Goal: Task Accomplishment & Management: Manage account settings

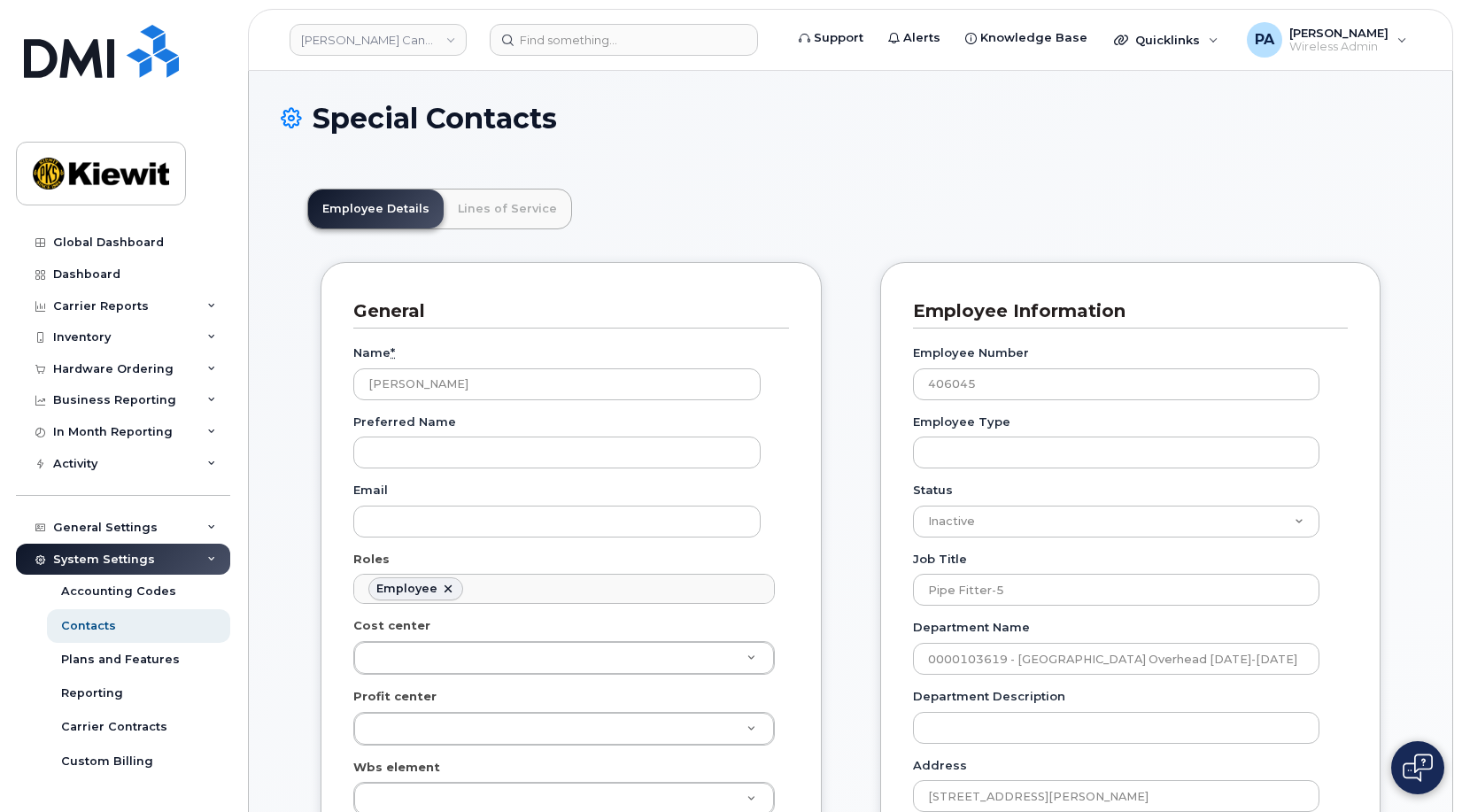
scroll to position [98, 0]
click at [61, 60] on img at bounding box center [101, 51] width 155 height 53
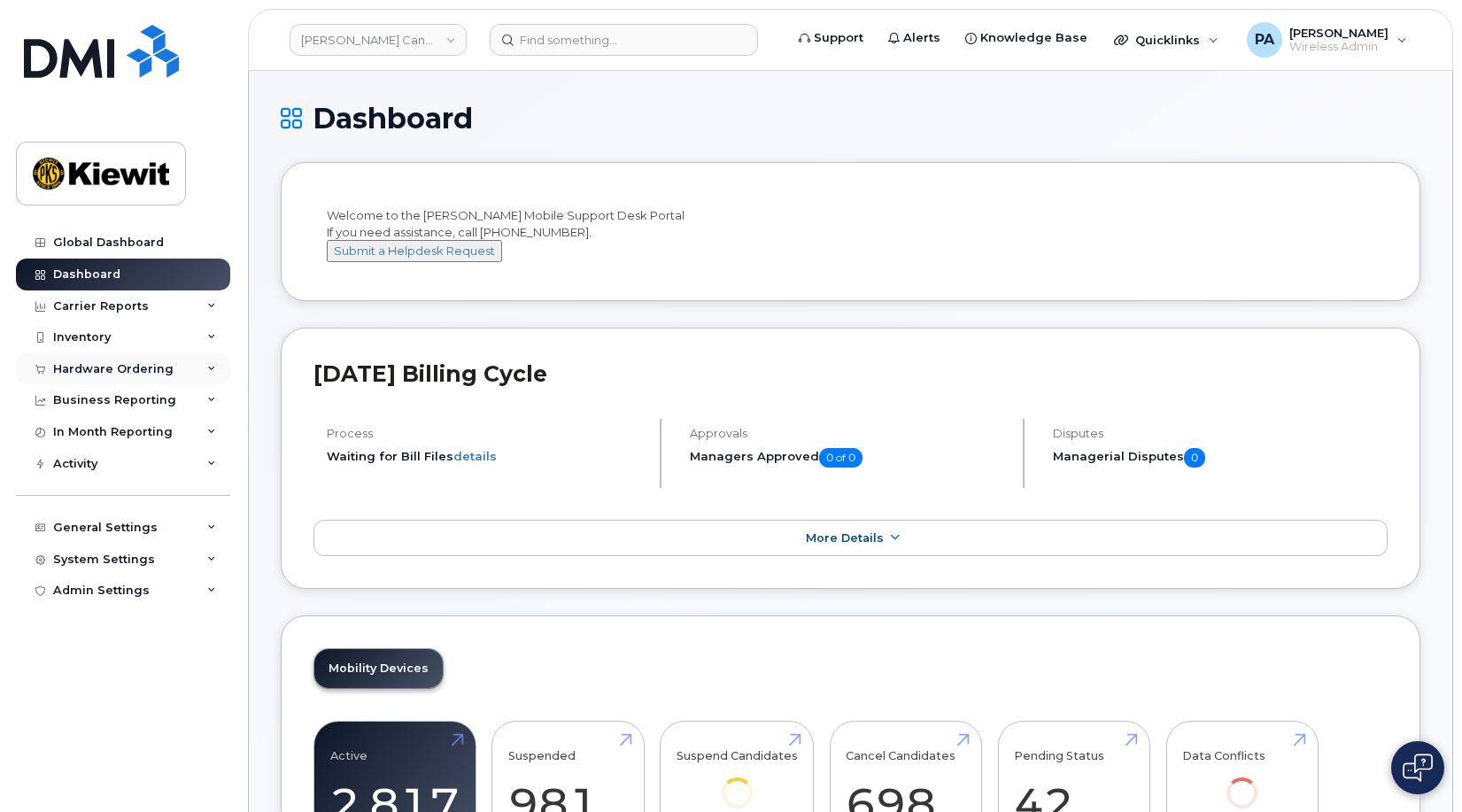
click at [208, 366] on icon at bounding box center [212, 369] width 9 height 9
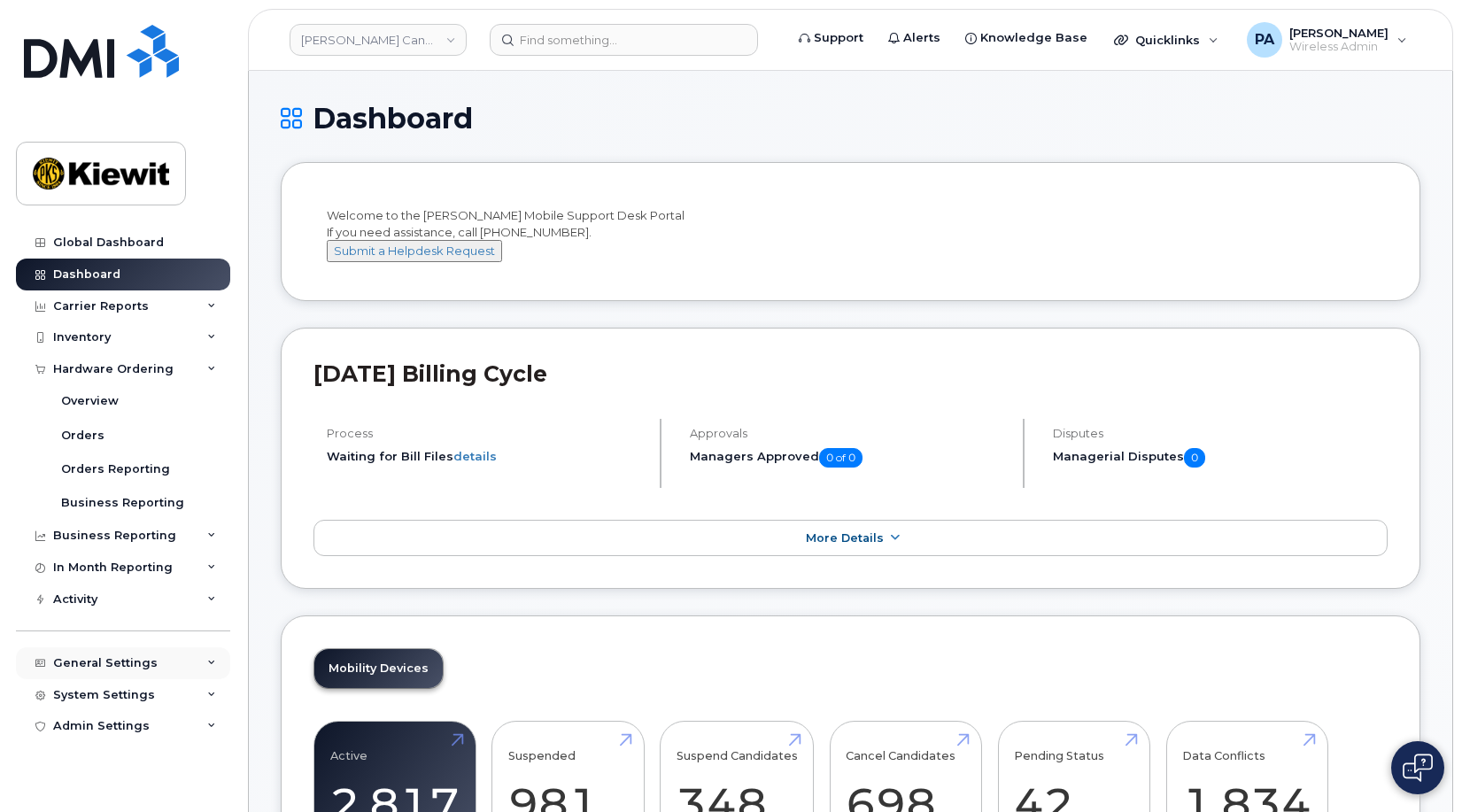
click at [210, 662] on icon at bounding box center [212, 663] width 9 height 9
click at [113, 734] on div "Approval Mapping" at bounding box center [117, 730] width 113 height 16
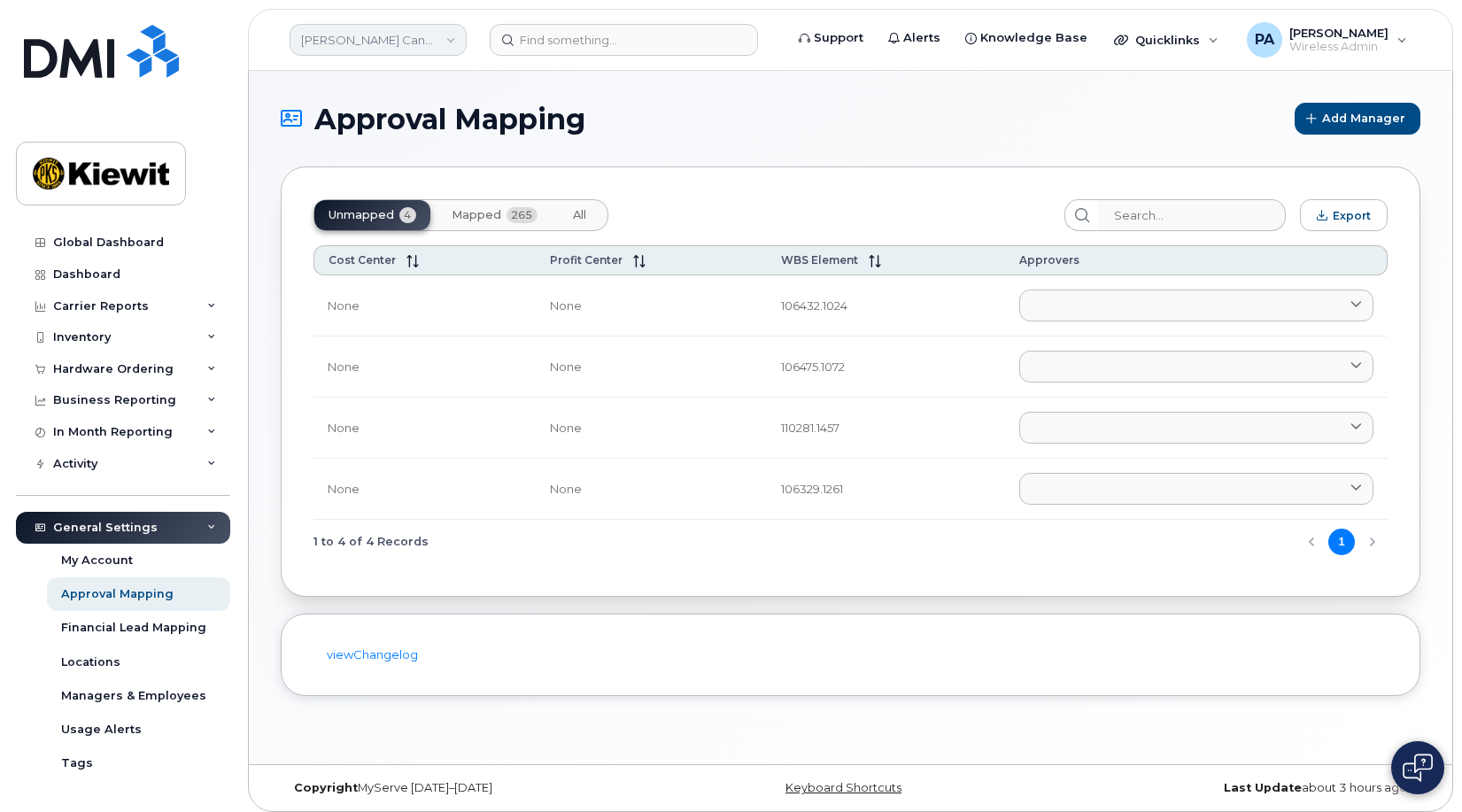
click at [426, 45] on link "Kiewit Canada Inc" at bounding box center [379, 40] width 177 height 32
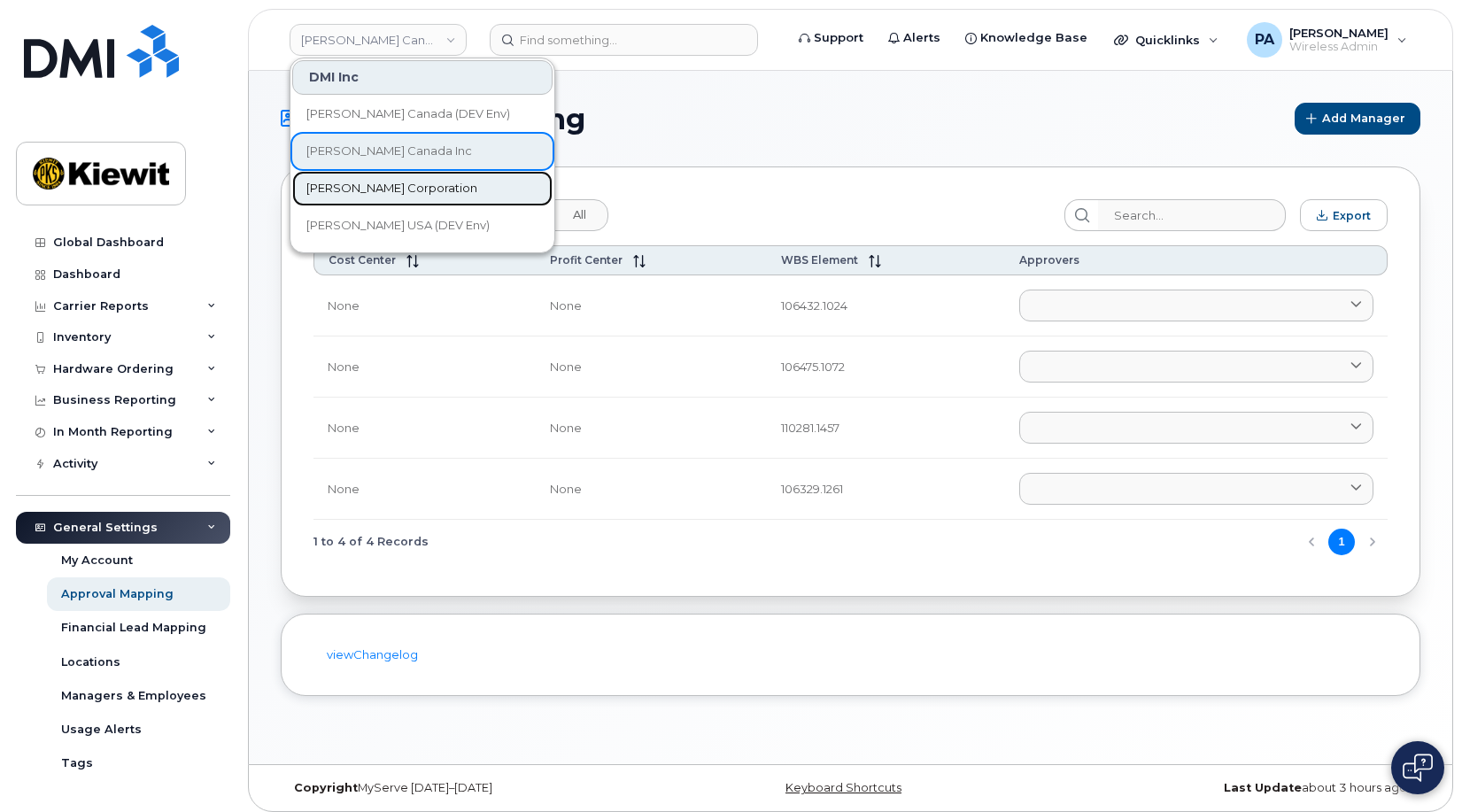
click at [381, 184] on span "[PERSON_NAME] Corporation" at bounding box center [391, 189] width 171 height 18
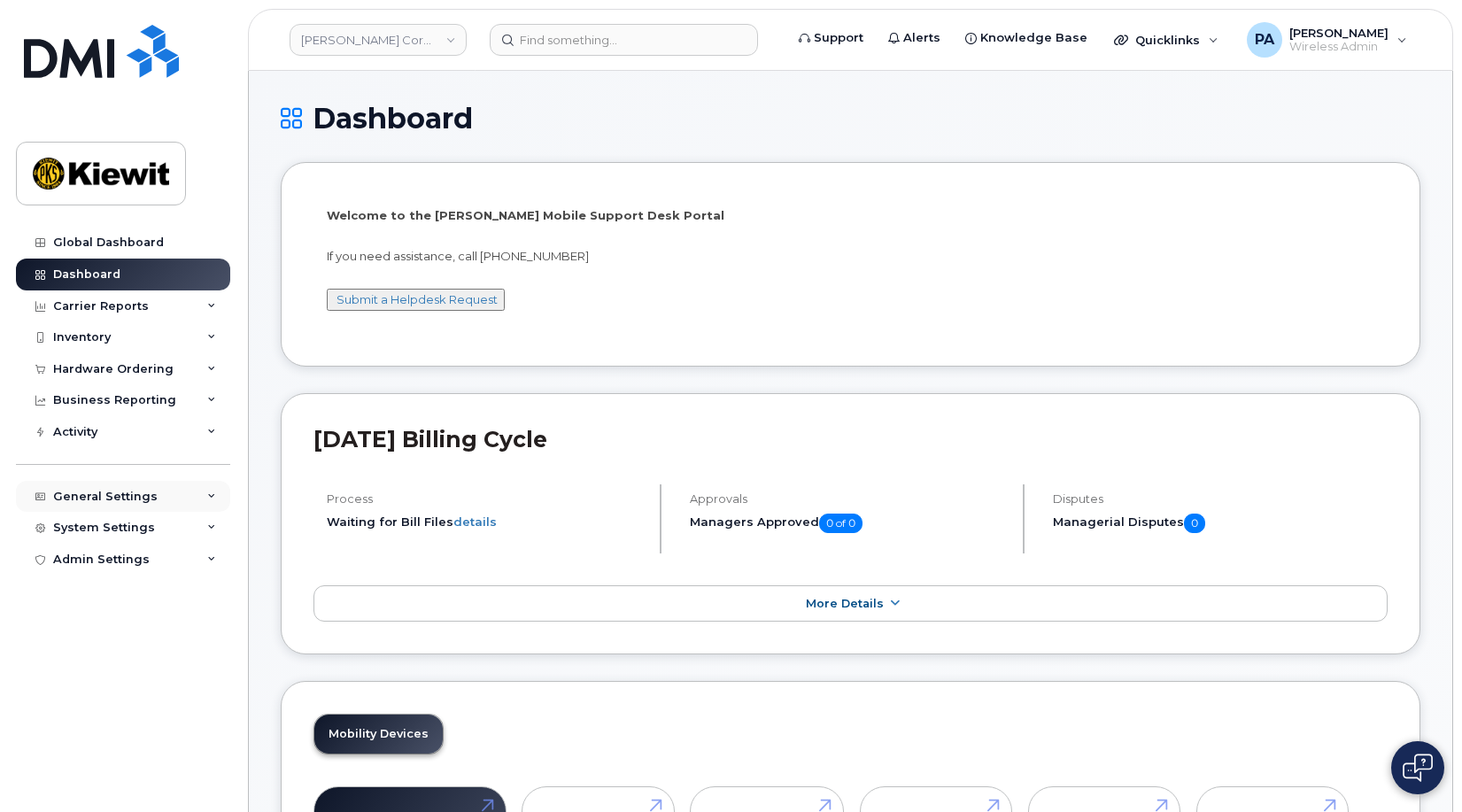
click at [163, 495] on div "General Settings" at bounding box center [123, 496] width 215 height 32
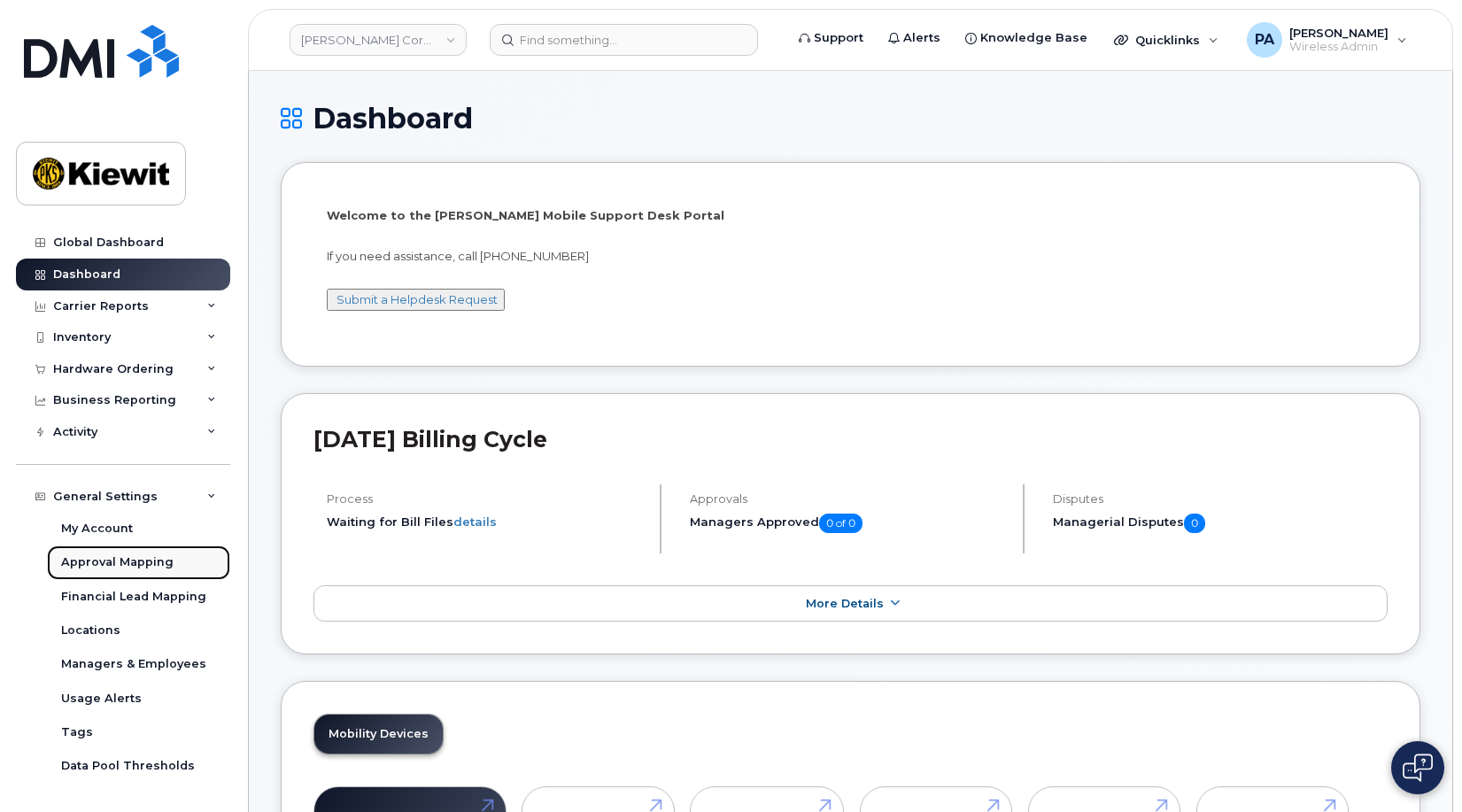
click at [131, 560] on div "Approval Mapping" at bounding box center [117, 562] width 113 height 16
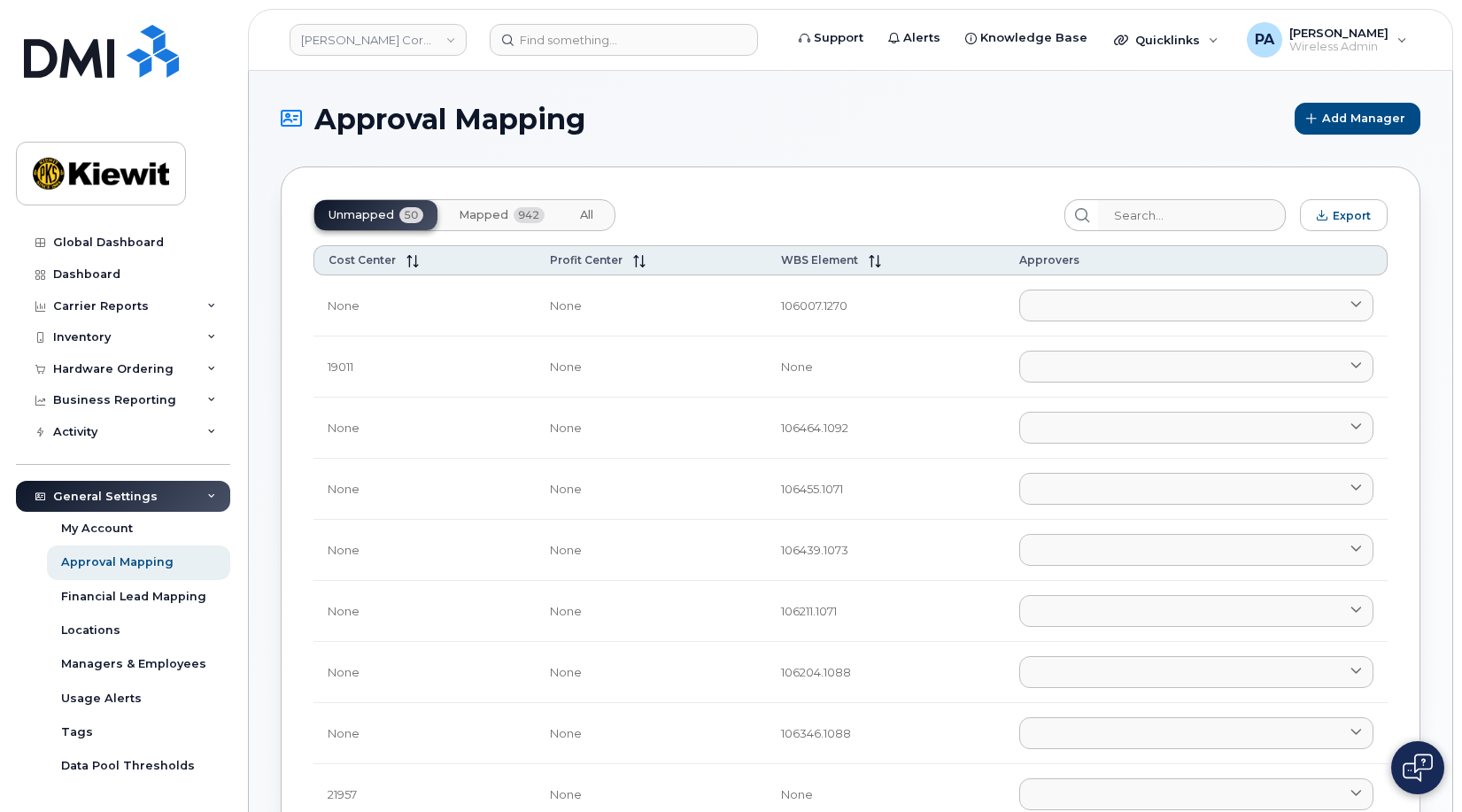
drag, startPoint x: 486, startPoint y: 222, endPoint x: 528, endPoint y: 2, distance: 224.0
click at [486, 222] on span "Mapped" at bounding box center [483, 215] width 50 height 14
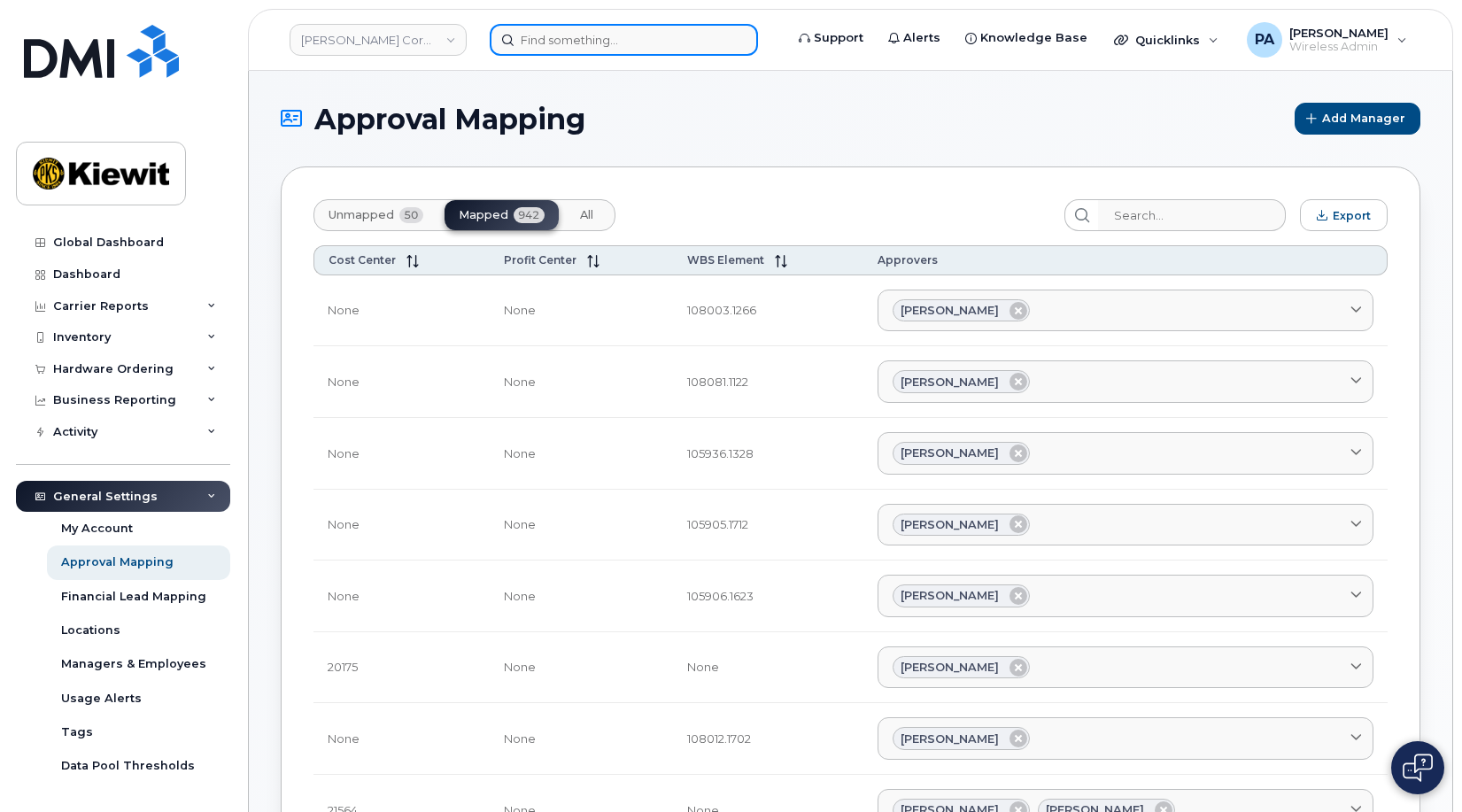
click at [541, 41] on input at bounding box center [623, 40] width 269 height 32
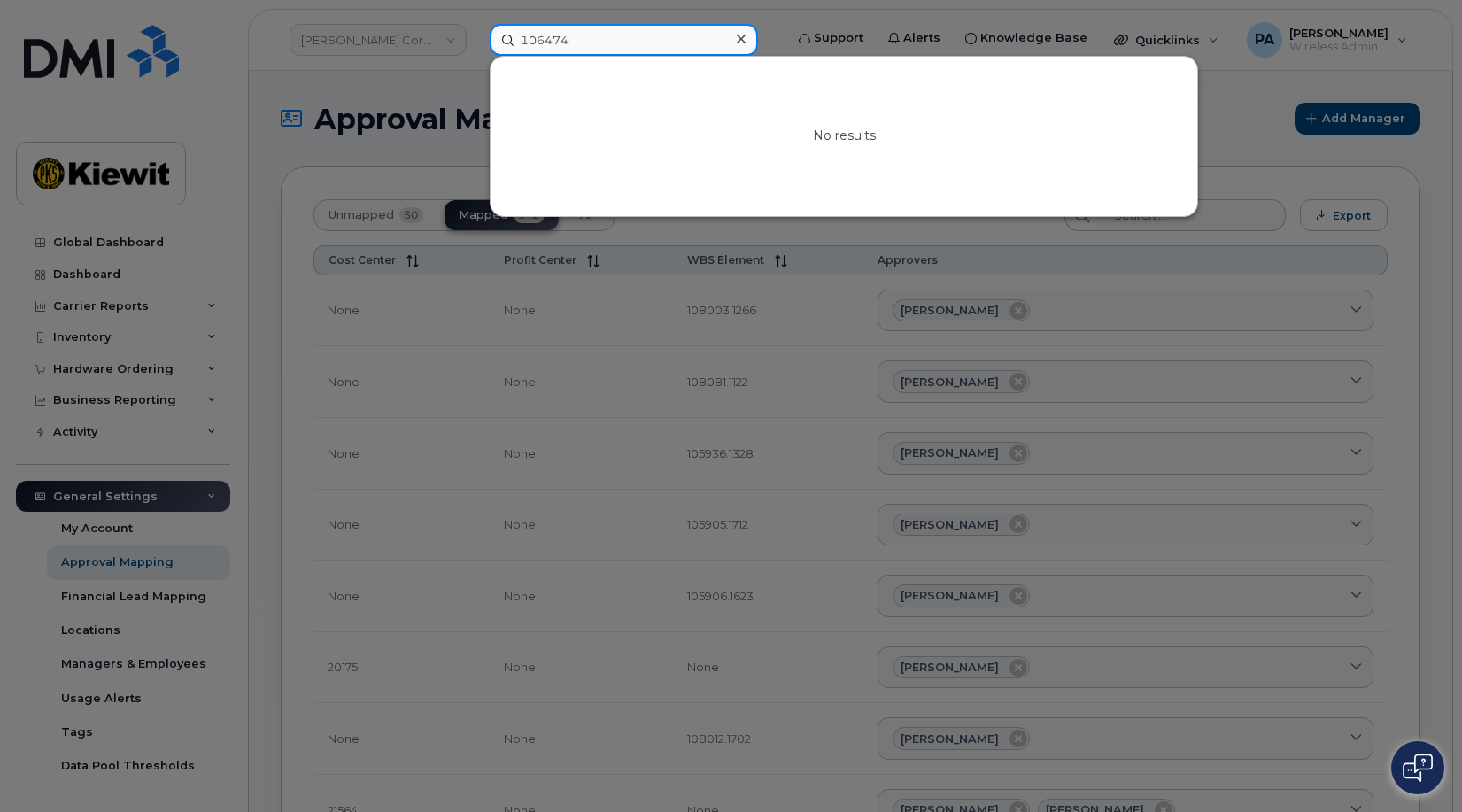
type input "106474"
click at [409, 113] on div at bounding box center [731, 406] width 1462 height 812
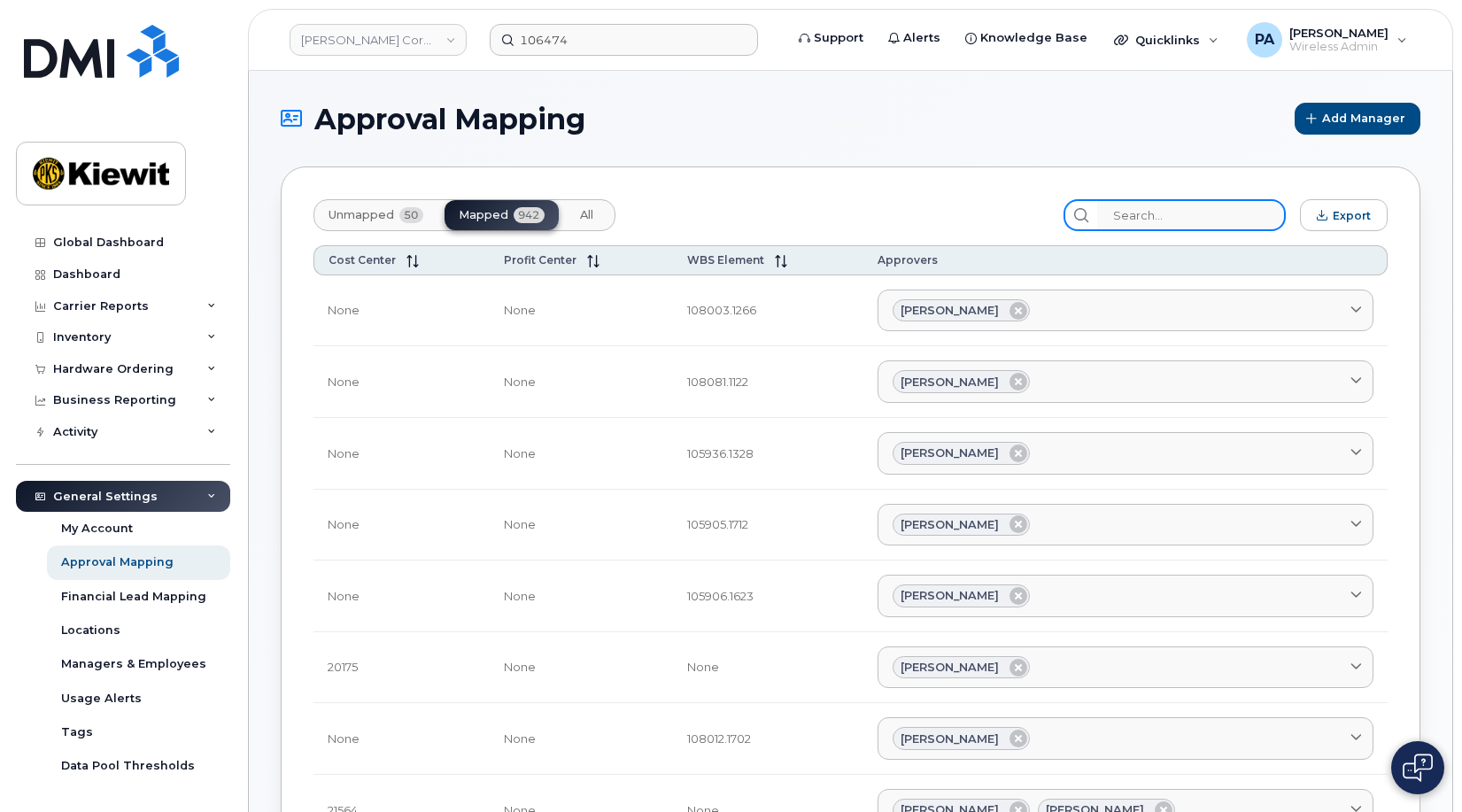
click at [1138, 211] on input "search" at bounding box center [1191, 215] width 189 height 32
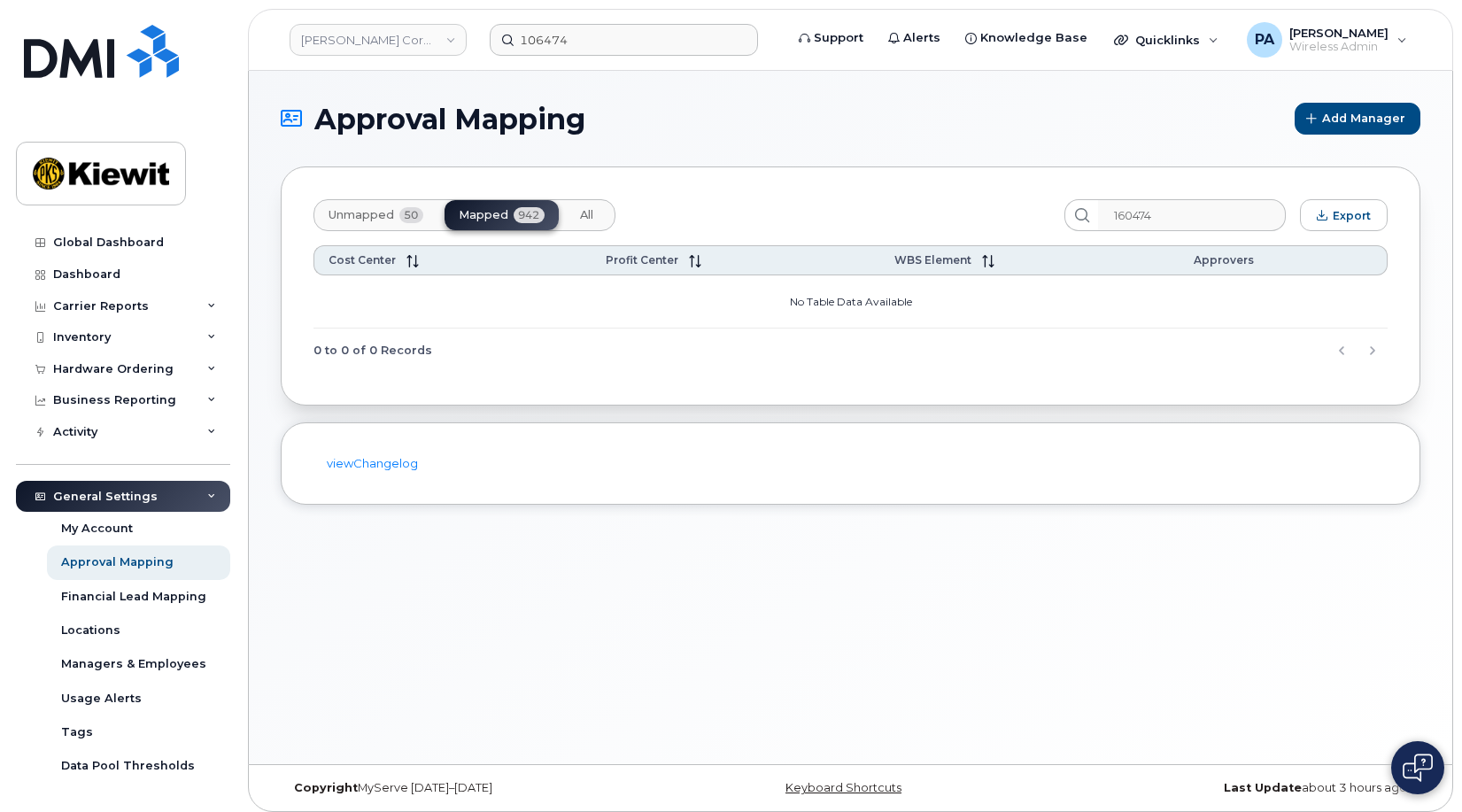
click at [582, 215] on span "All" at bounding box center [586, 215] width 13 height 14
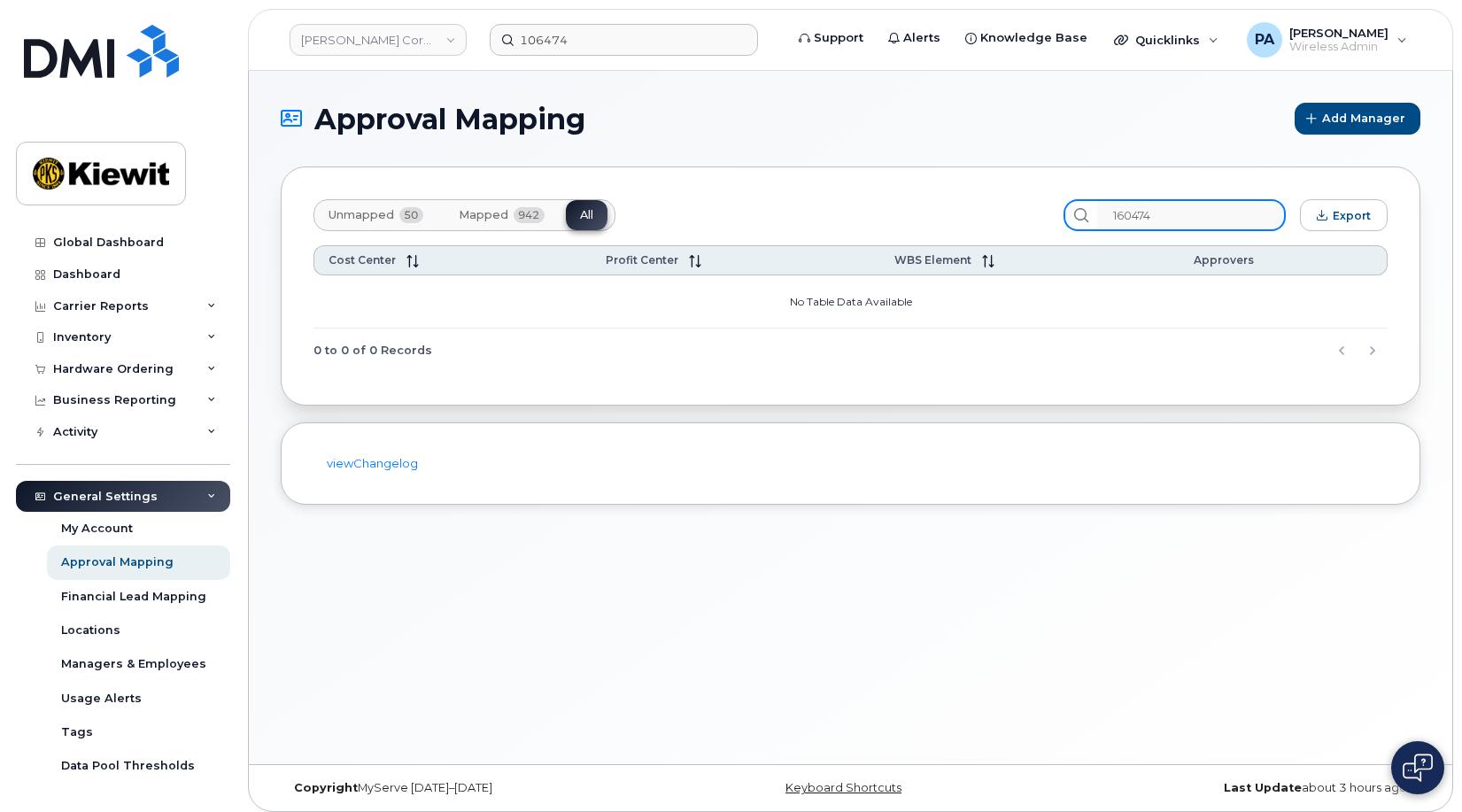
drag, startPoint x: 1192, startPoint y: 214, endPoint x: 991, endPoint y: 229, distance: 201.6
click at [992, 229] on div "Unmapped 50 Mapped 942 All 160474 Export" at bounding box center [849, 215] width 1074 height 32
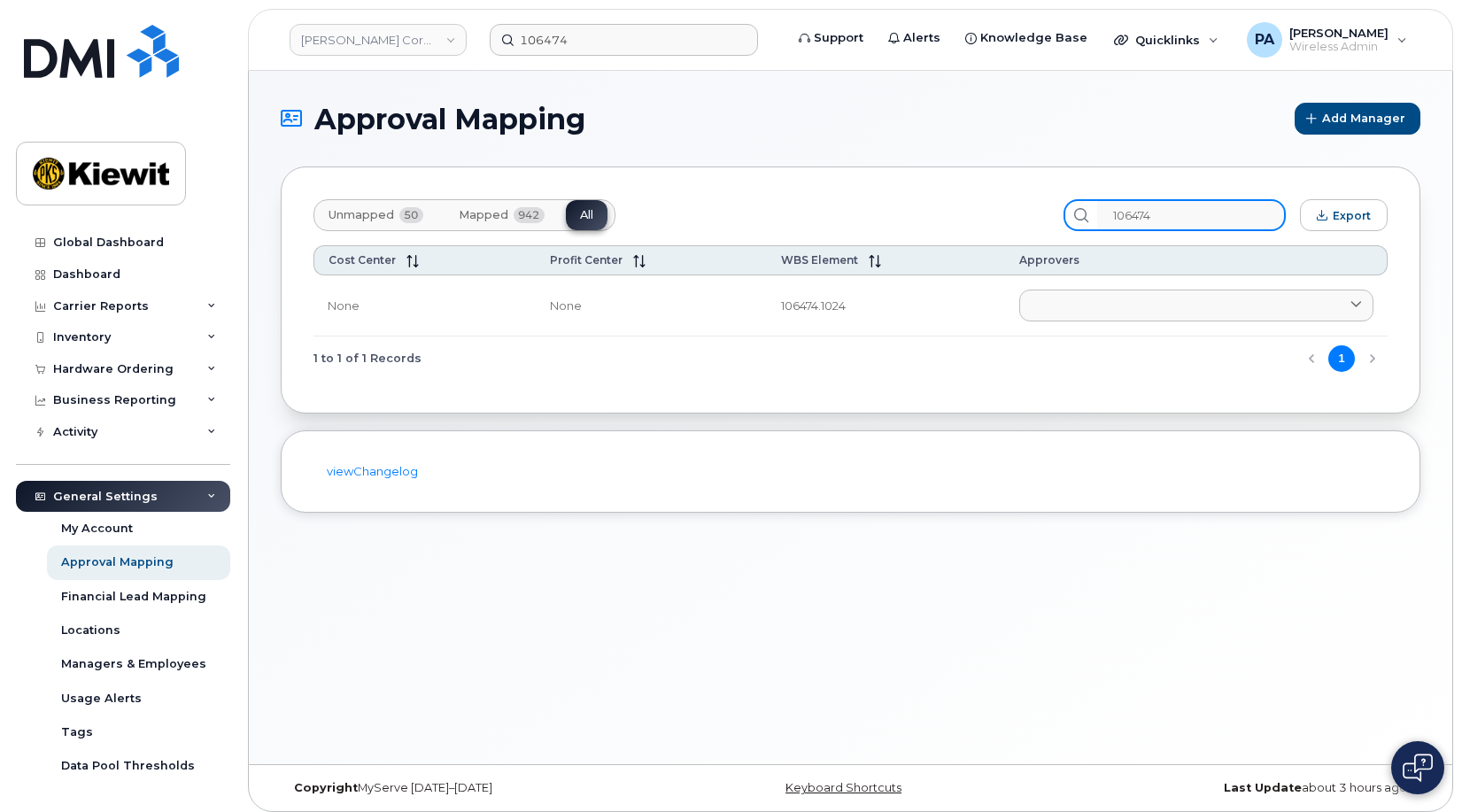
type input "106474"
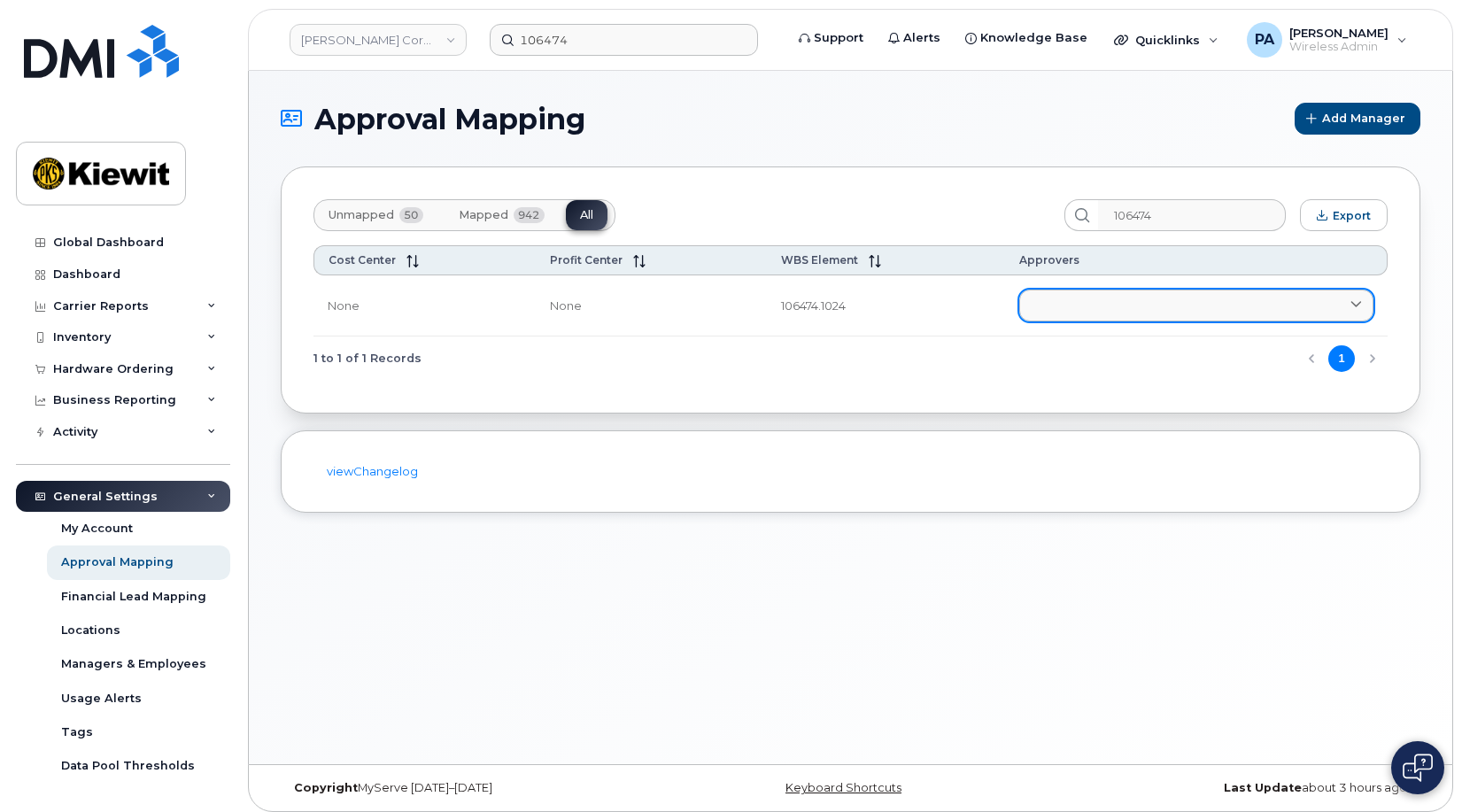
click at [1104, 306] on link at bounding box center [1195, 306] width 354 height 32
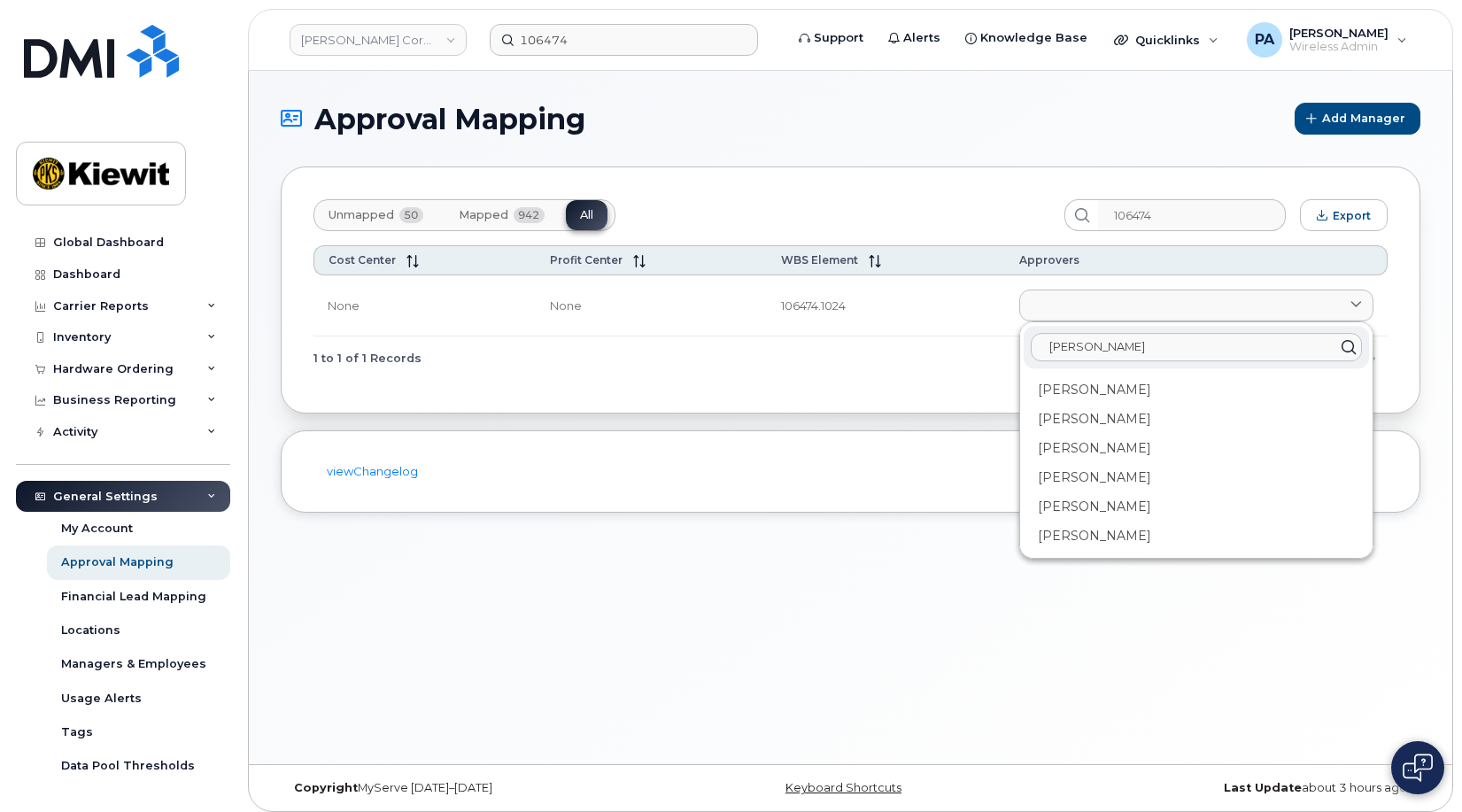
type input "andrew"
click at [565, 42] on input "106474" at bounding box center [623, 40] width 269 height 32
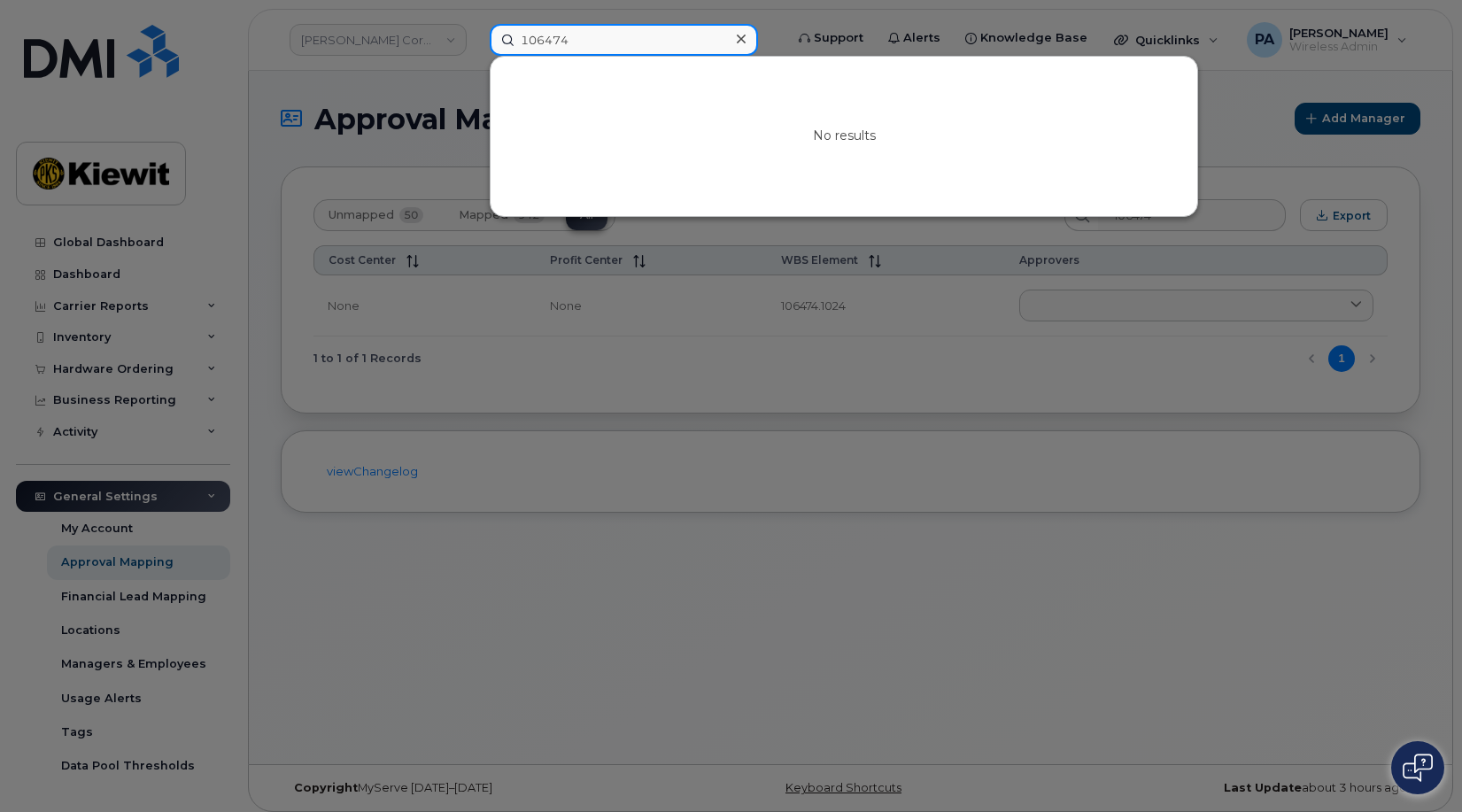
drag, startPoint x: 601, startPoint y: 42, endPoint x: 440, endPoint y: 43, distance: 161.0
click at [475, 43] on div "106474 No results" at bounding box center [630, 40] width 310 height 32
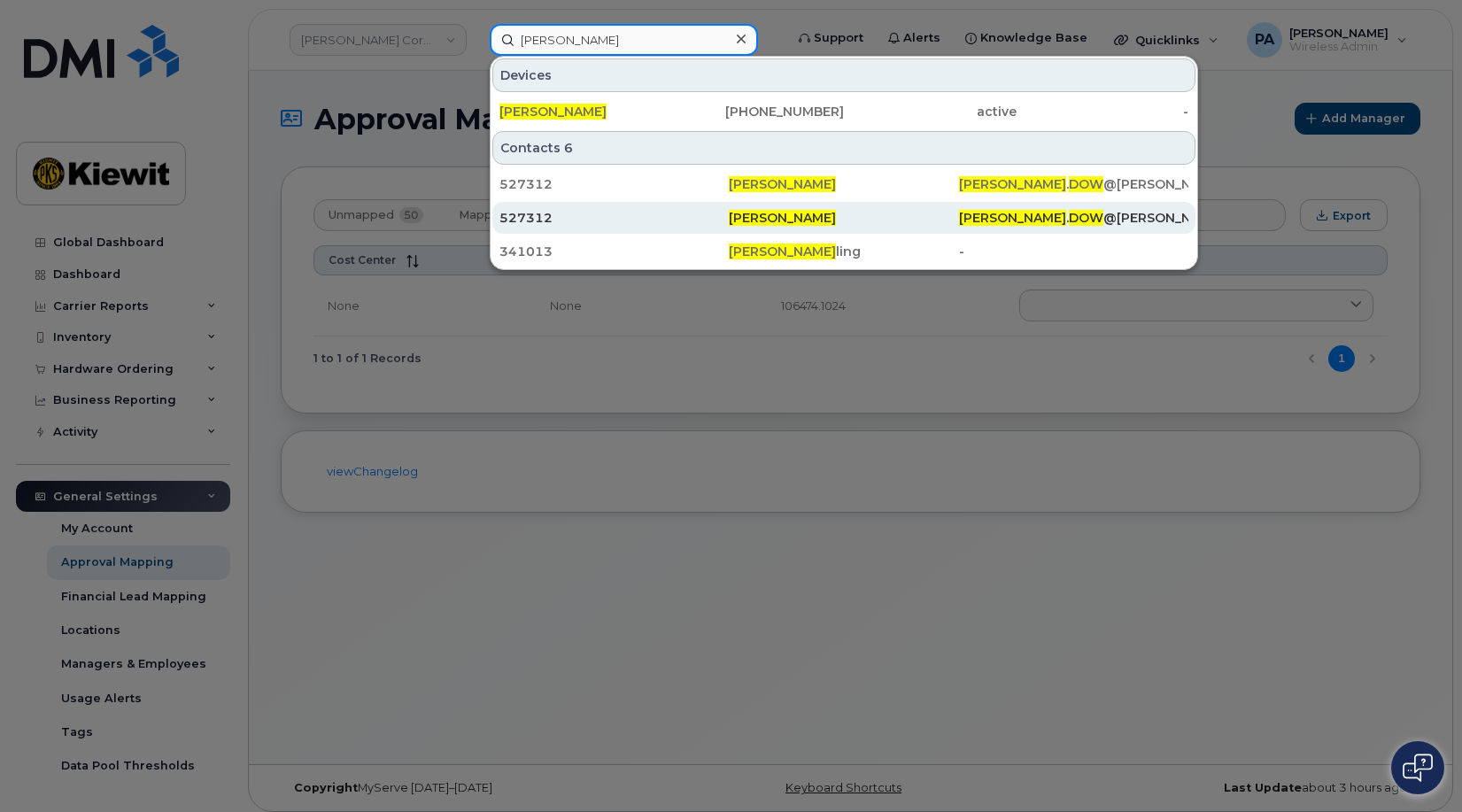
type input "andrew dow"
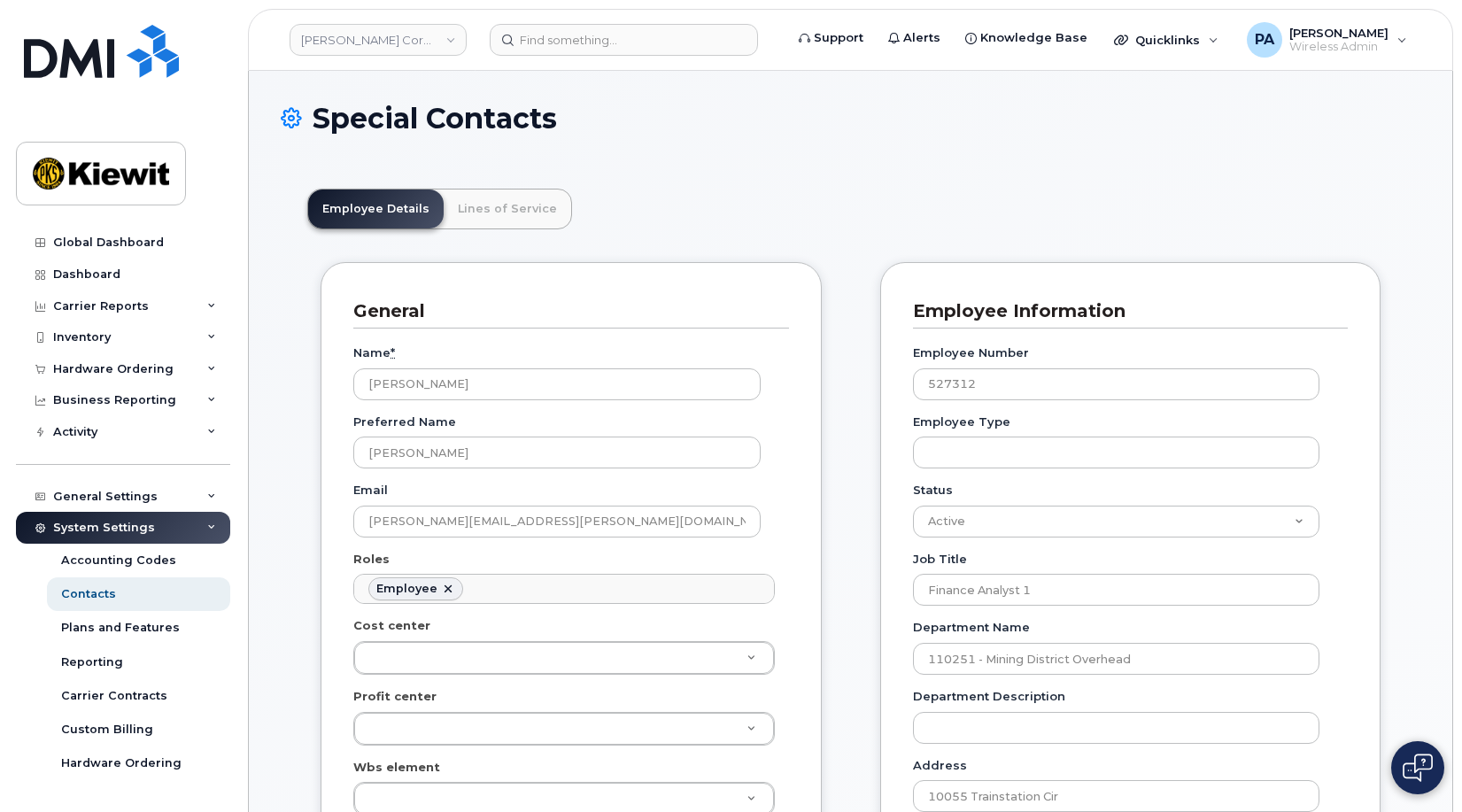
click at [522, 586] on ul "Employee" at bounding box center [563, 589] width 419 height 28
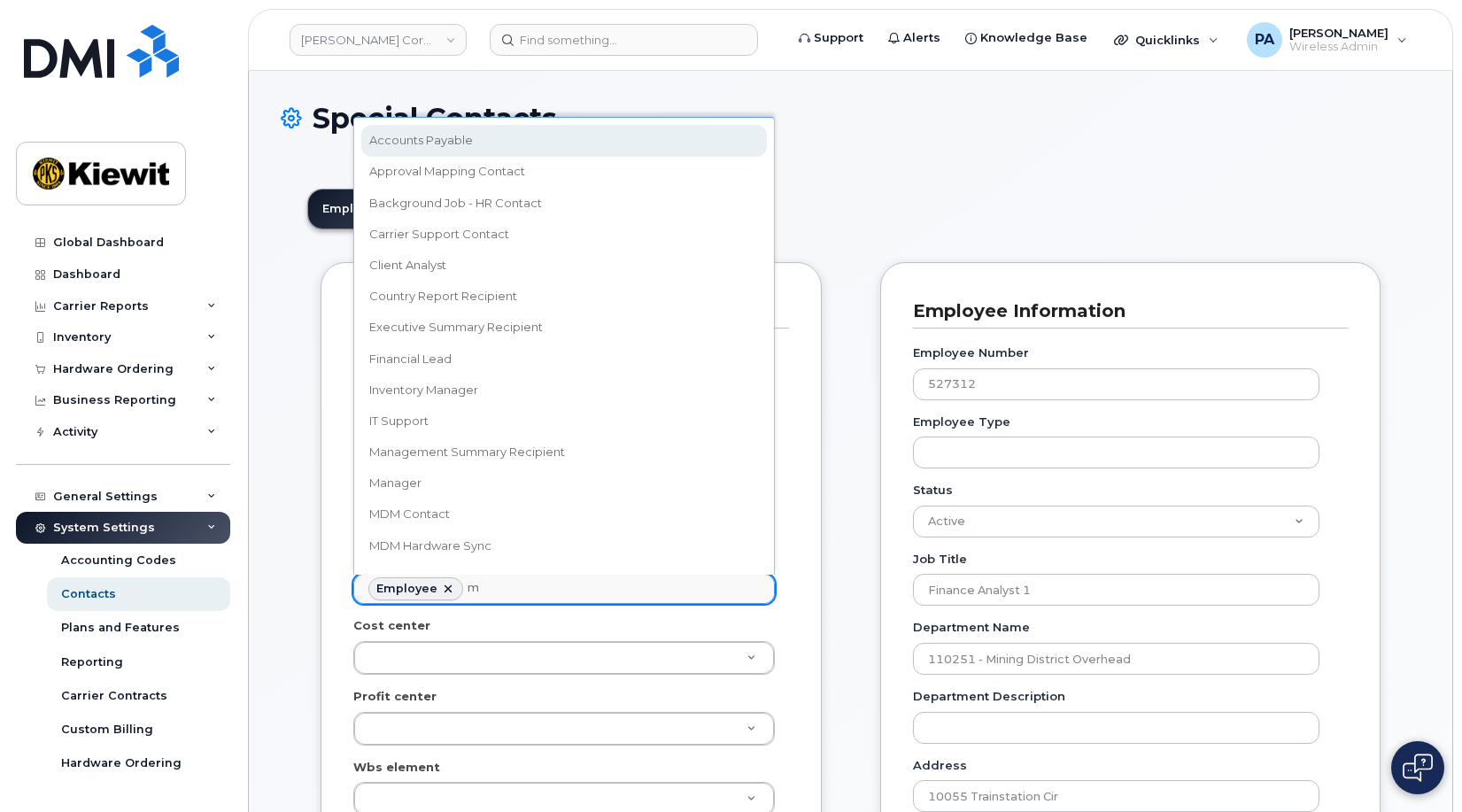
scroll to position [52, 0]
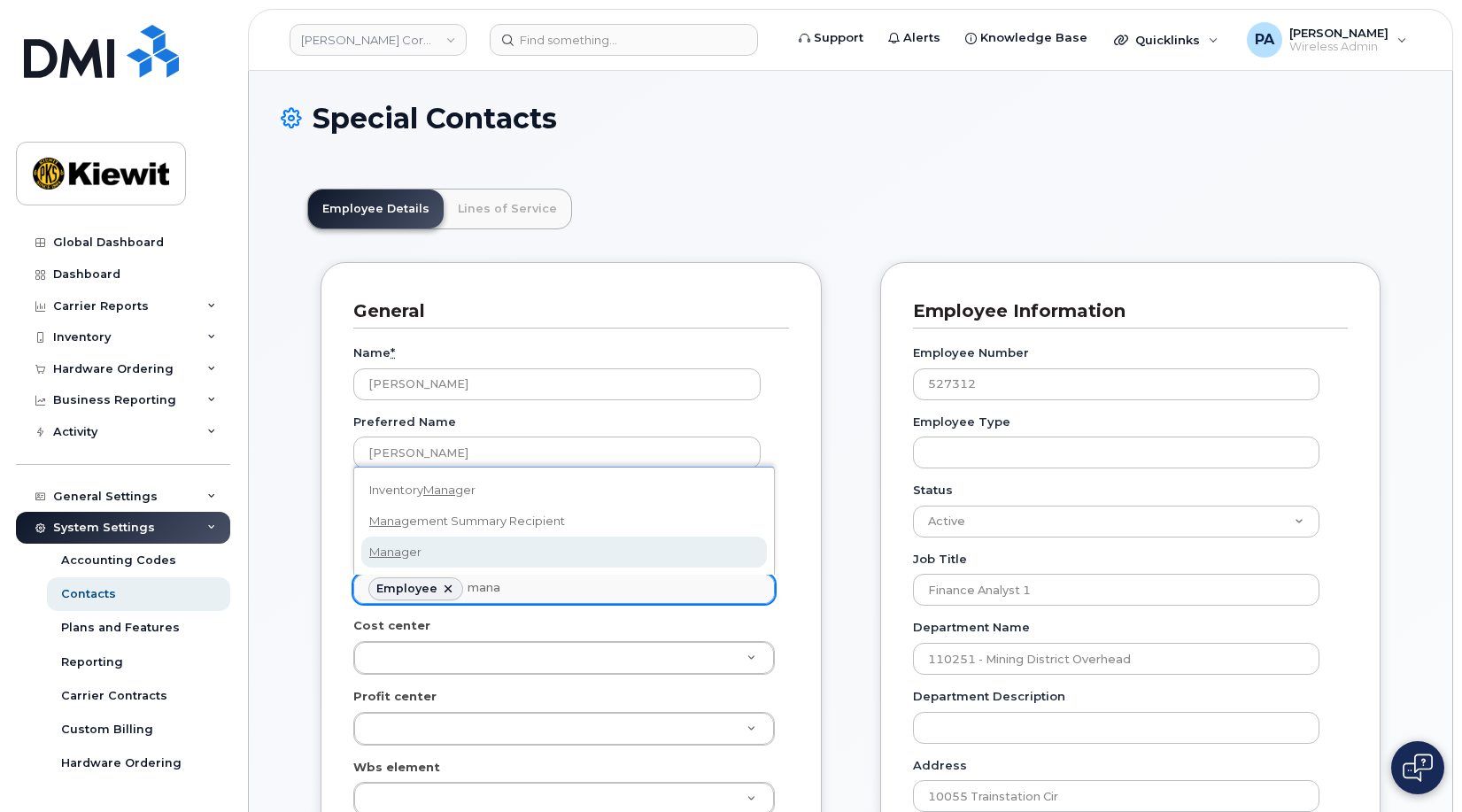
type input "mana"
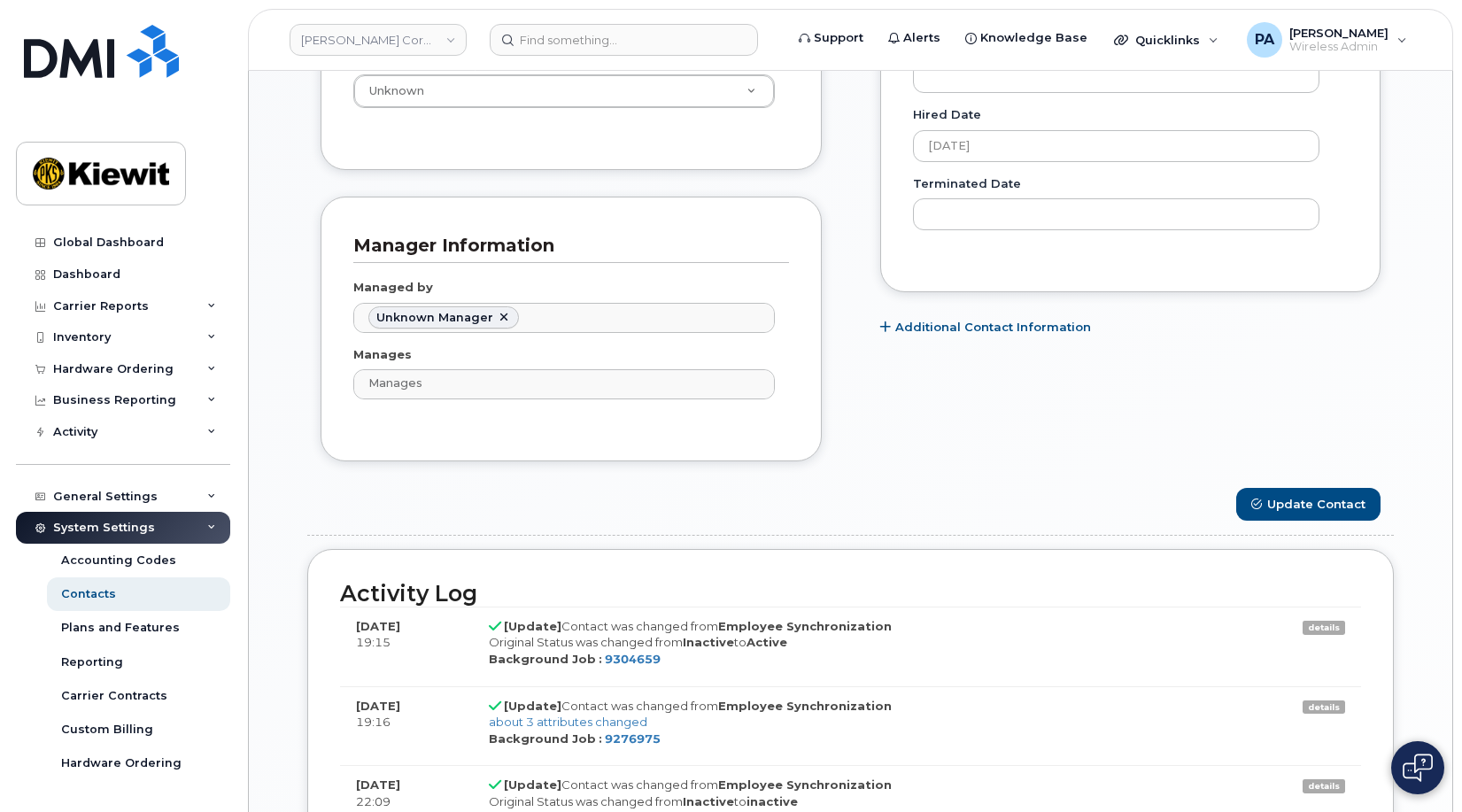
scroll to position [973, 0]
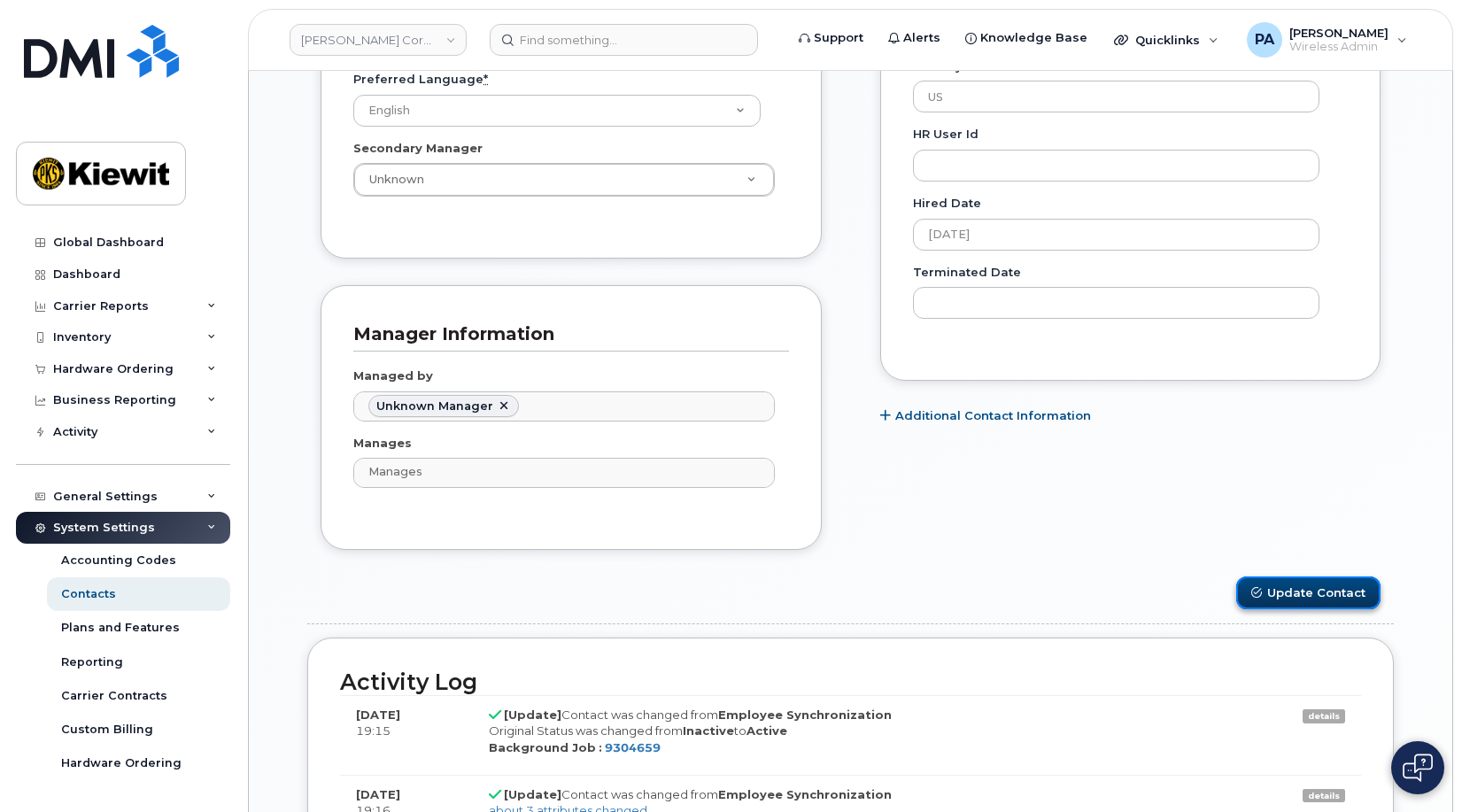
click at [1288, 589] on button "Update Contact" at bounding box center [1308, 592] width 145 height 33
click at [118, 491] on div "General Settings" at bounding box center [106, 496] width 105 height 14
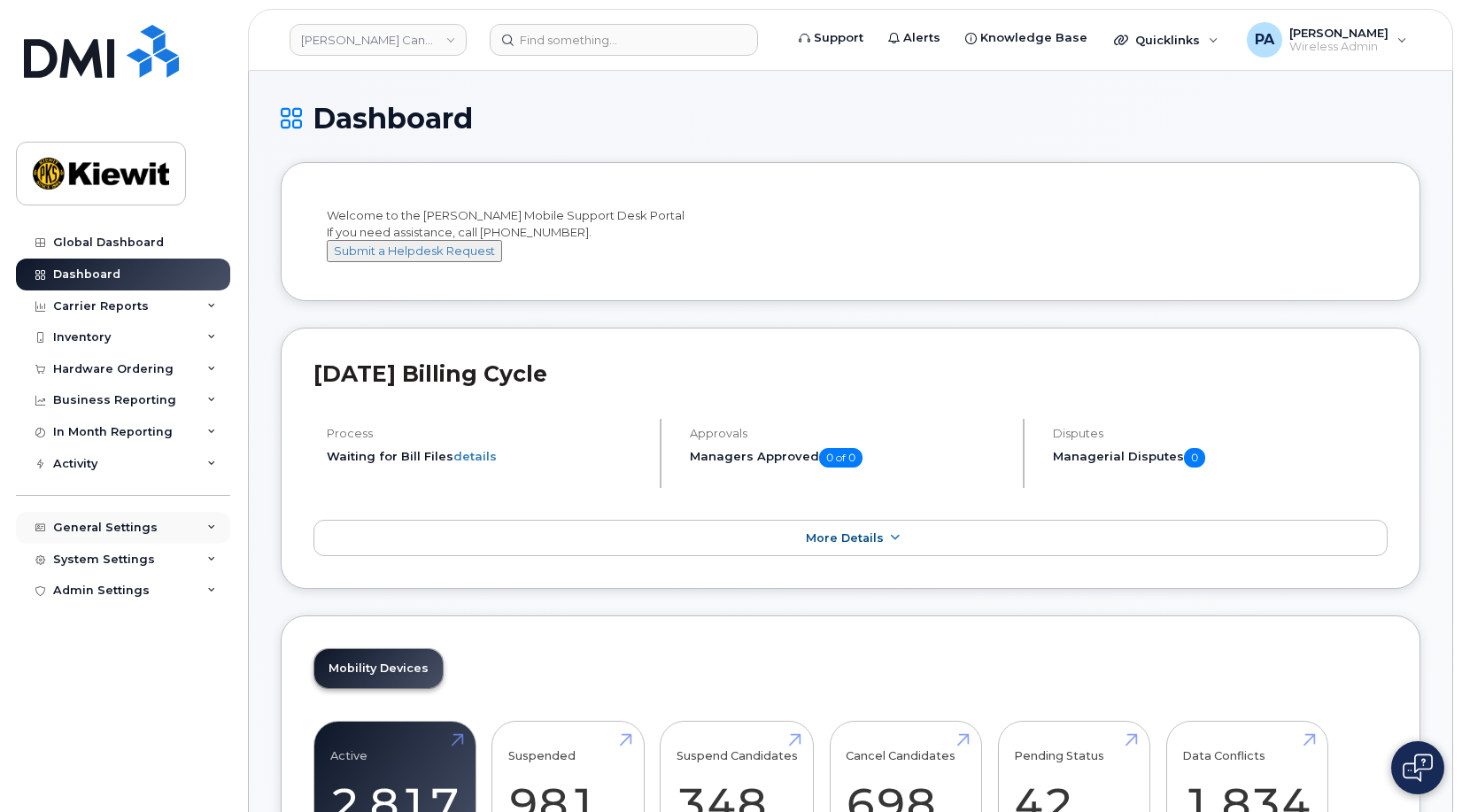
click at [96, 529] on div "General Settings" at bounding box center [106, 527] width 105 height 14
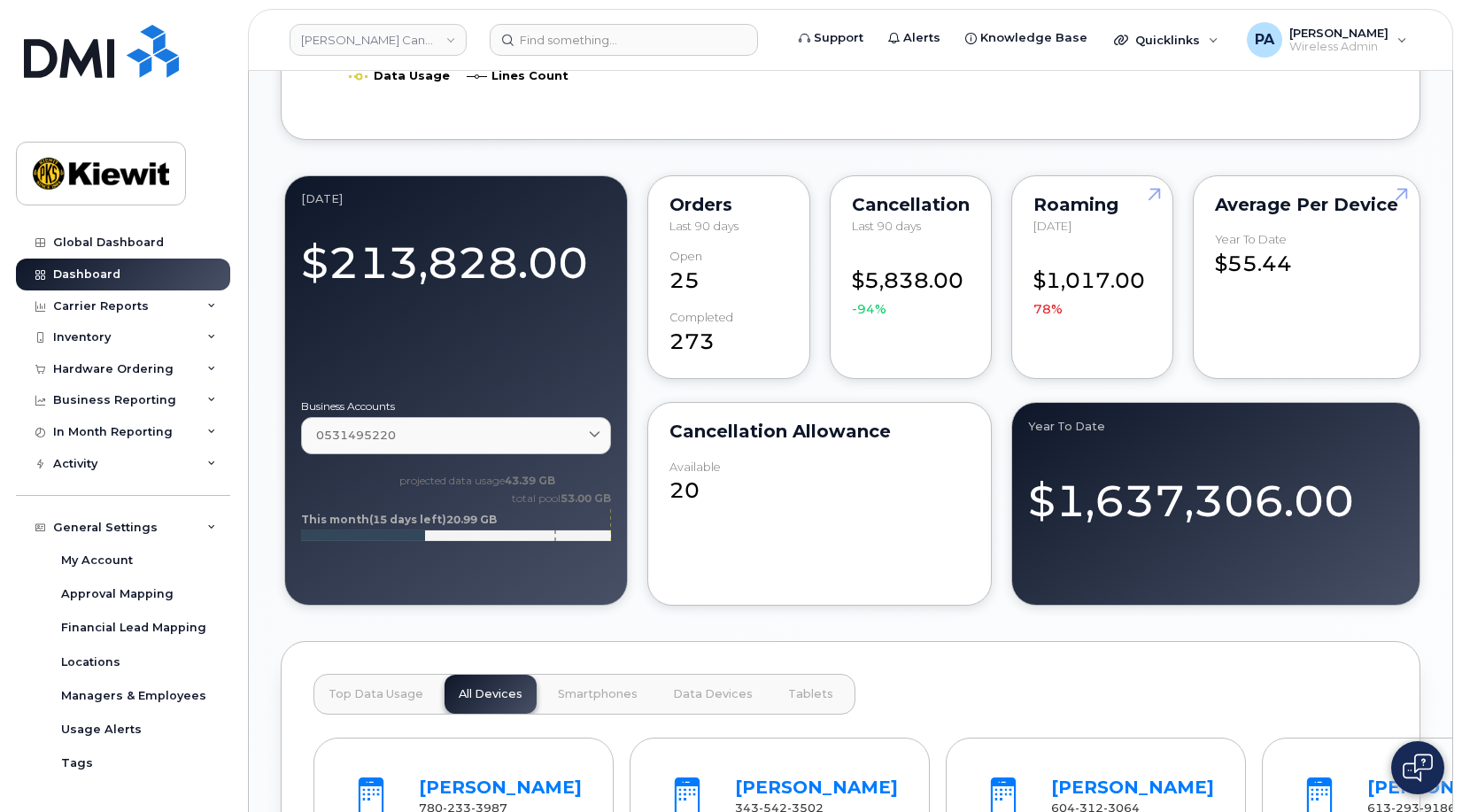
scroll to position [1417, 0]
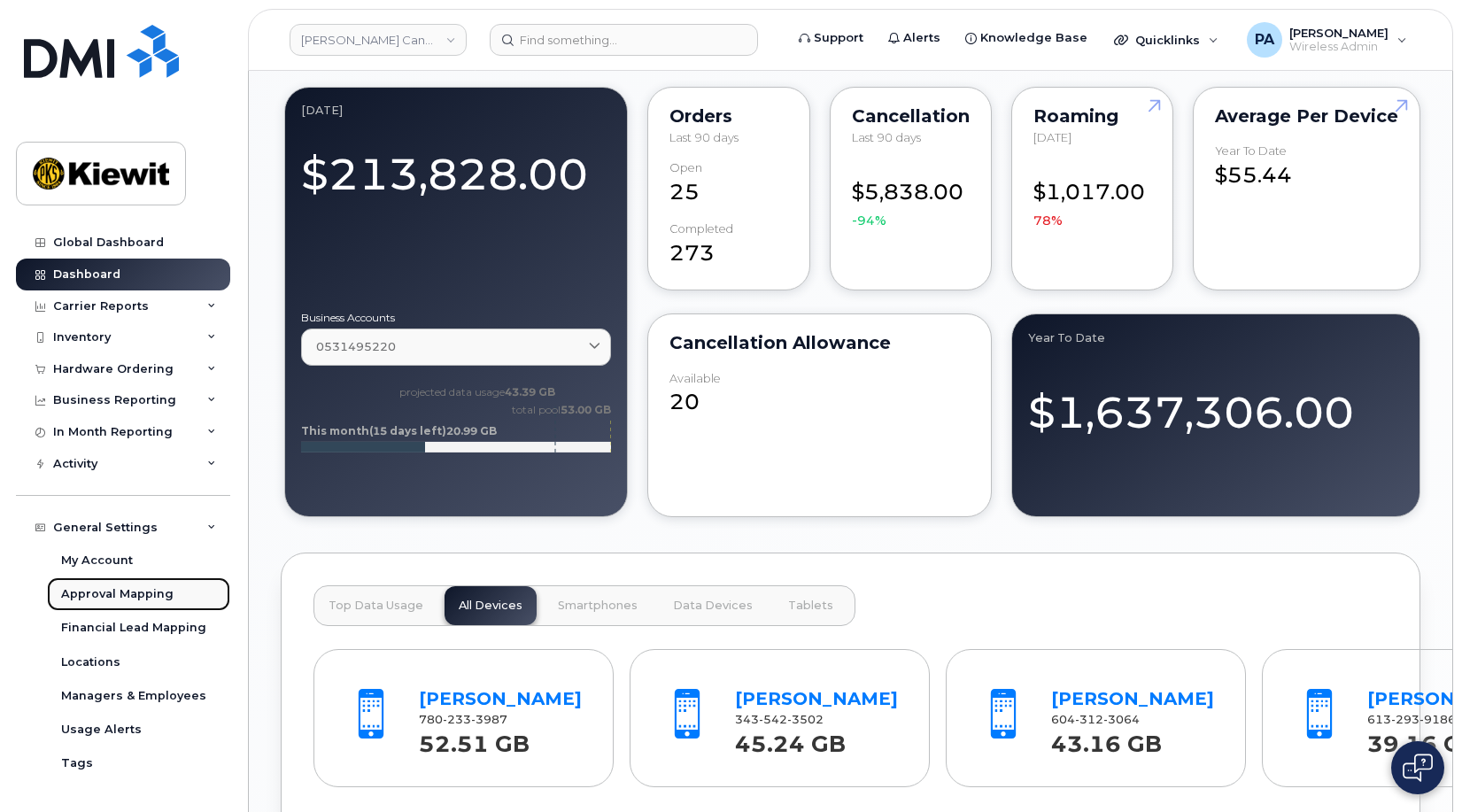
click at [113, 591] on div "Approval Mapping" at bounding box center [117, 594] width 113 height 16
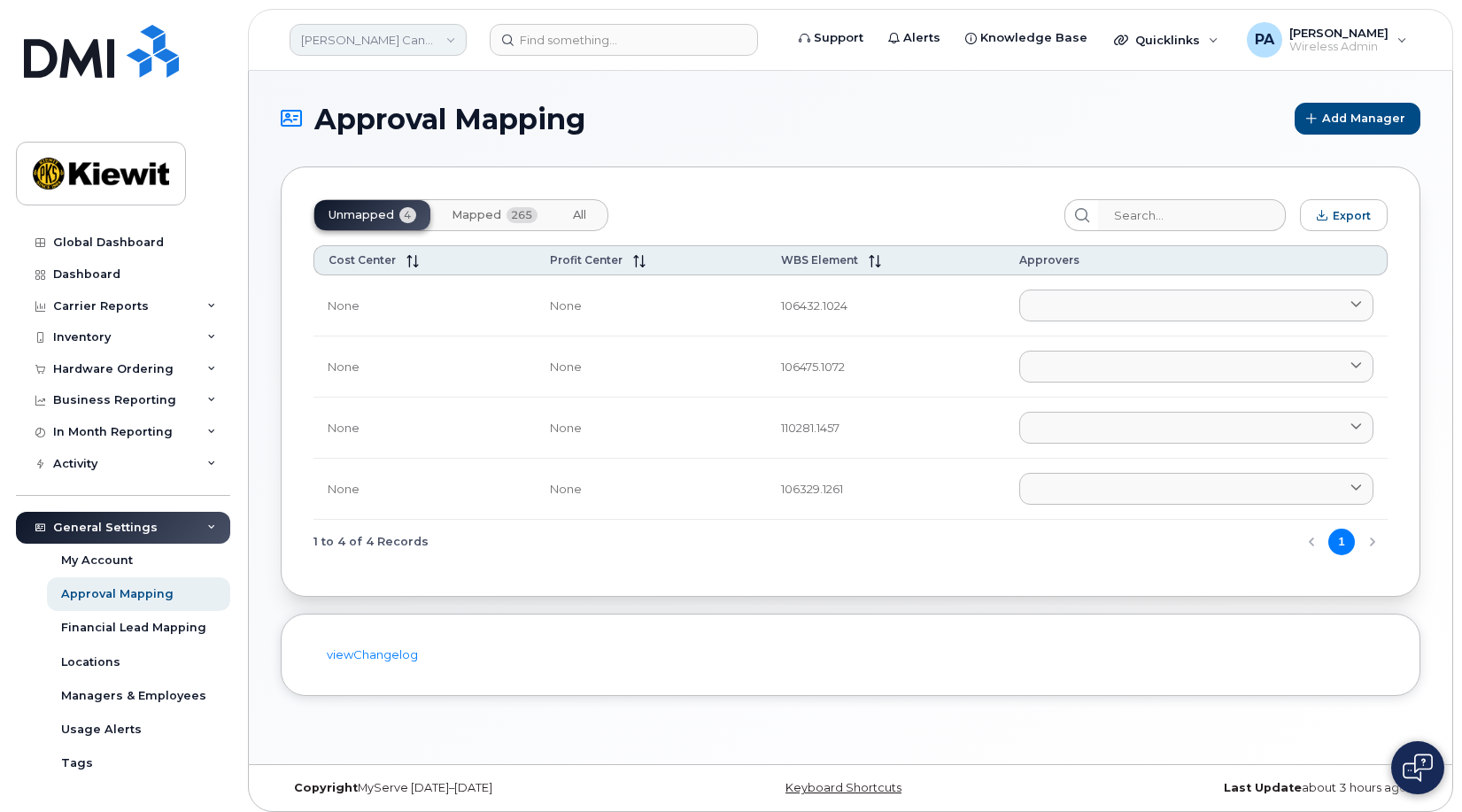
click at [388, 38] on link "Kiewit Canada Inc" at bounding box center [379, 40] width 177 height 32
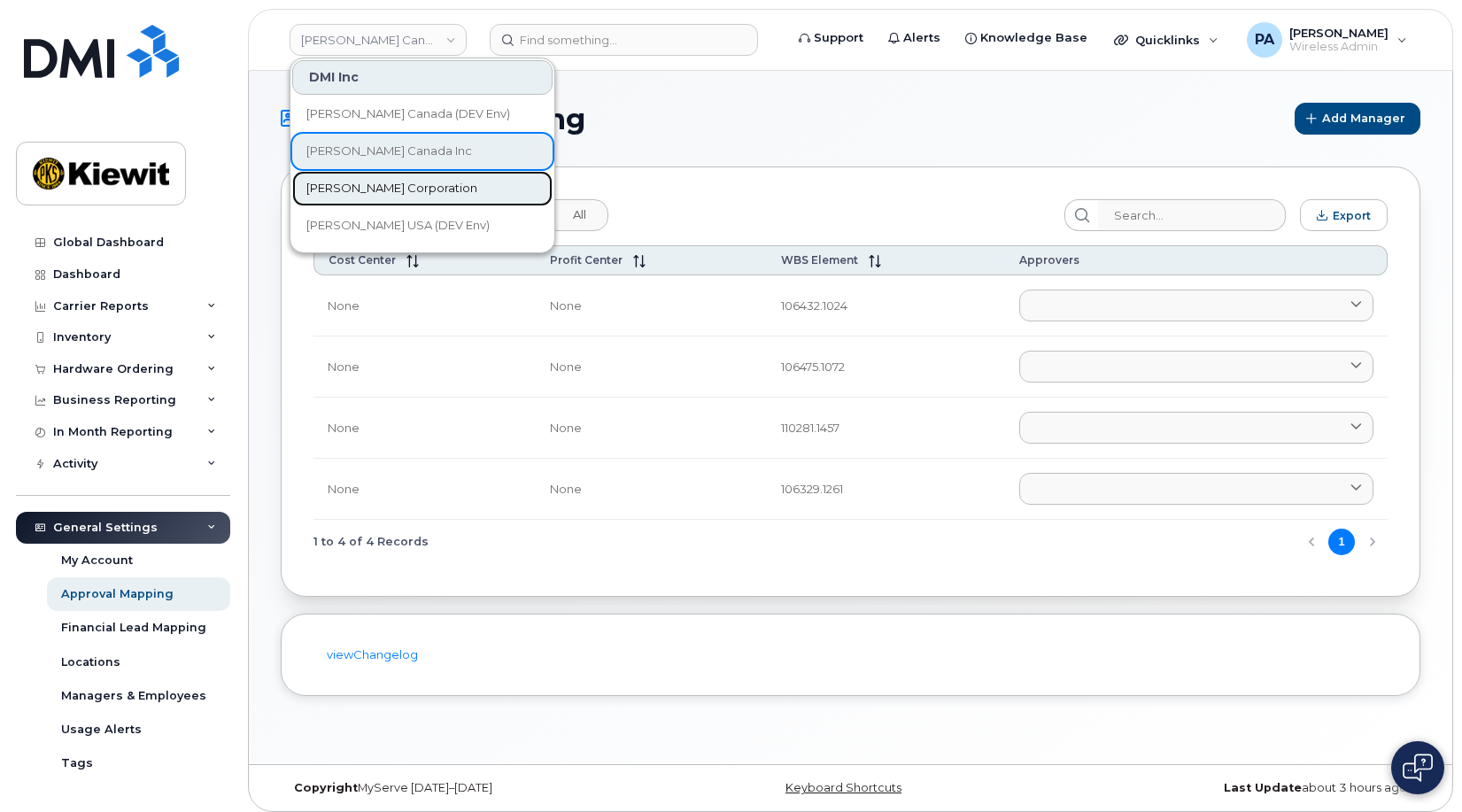
click at [386, 185] on span "[PERSON_NAME] Corporation" at bounding box center [391, 189] width 171 height 18
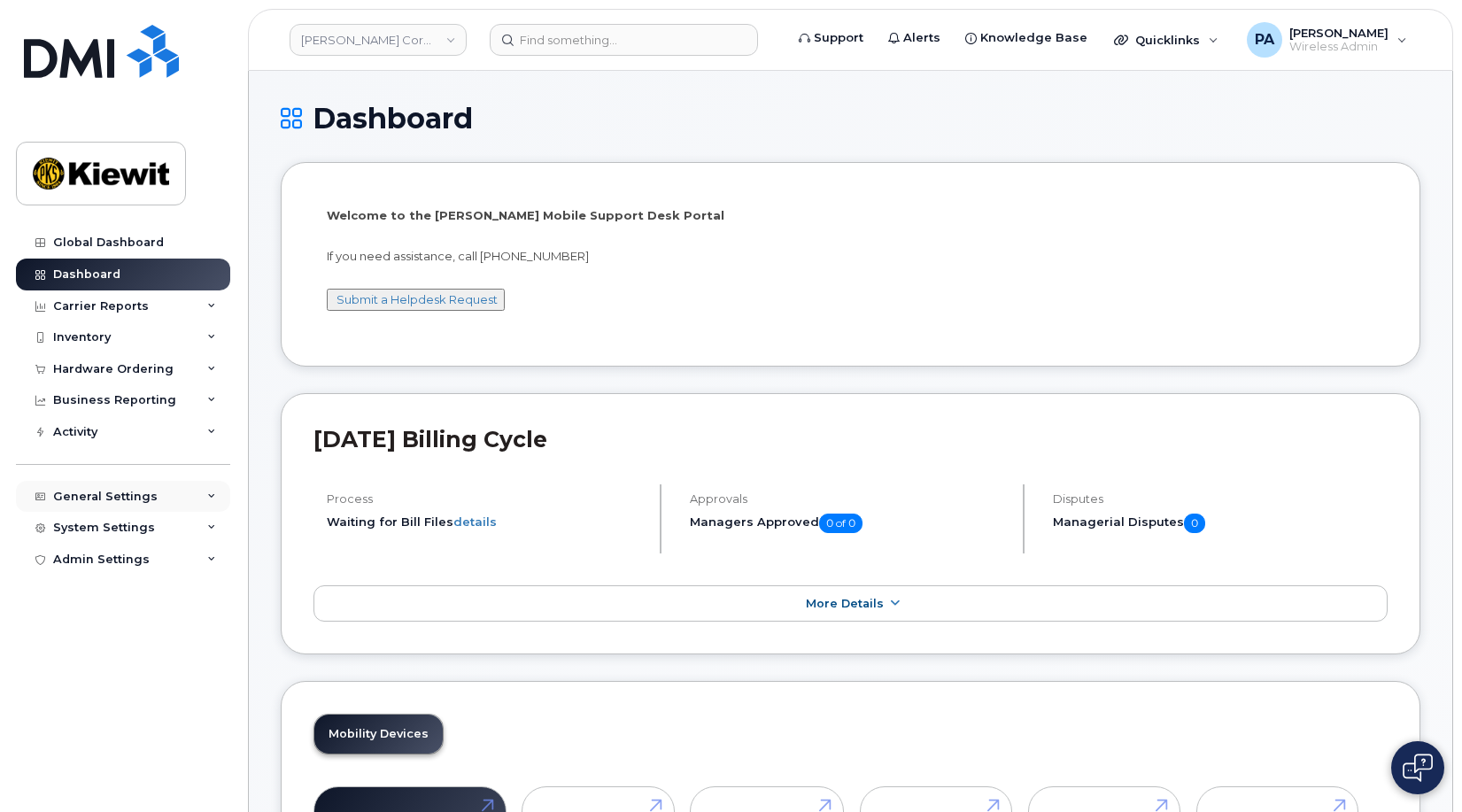
click at [140, 498] on div "General Settings" at bounding box center [106, 496] width 105 height 14
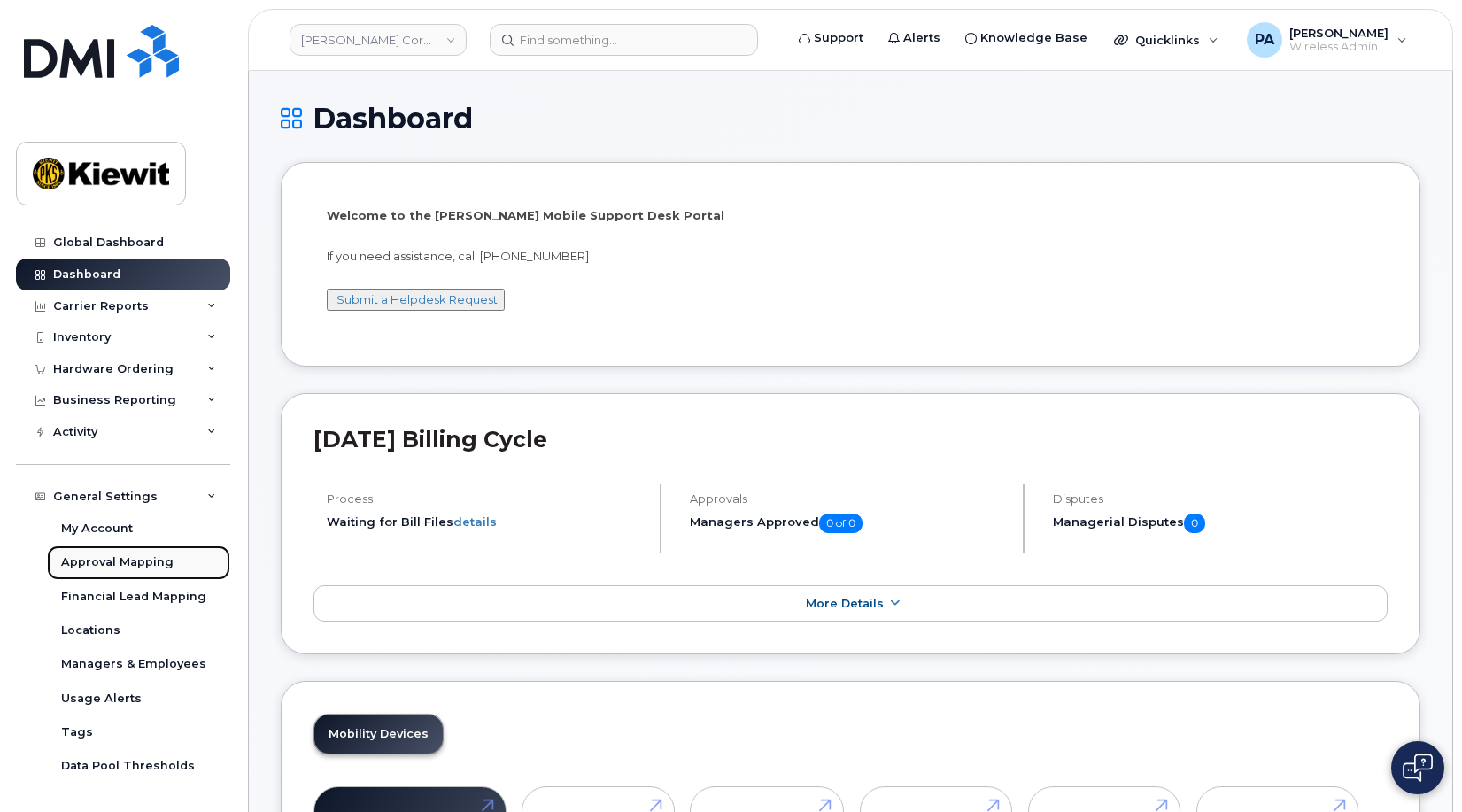
click at [132, 566] on div "Approval Mapping" at bounding box center [117, 562] width 113 height 16
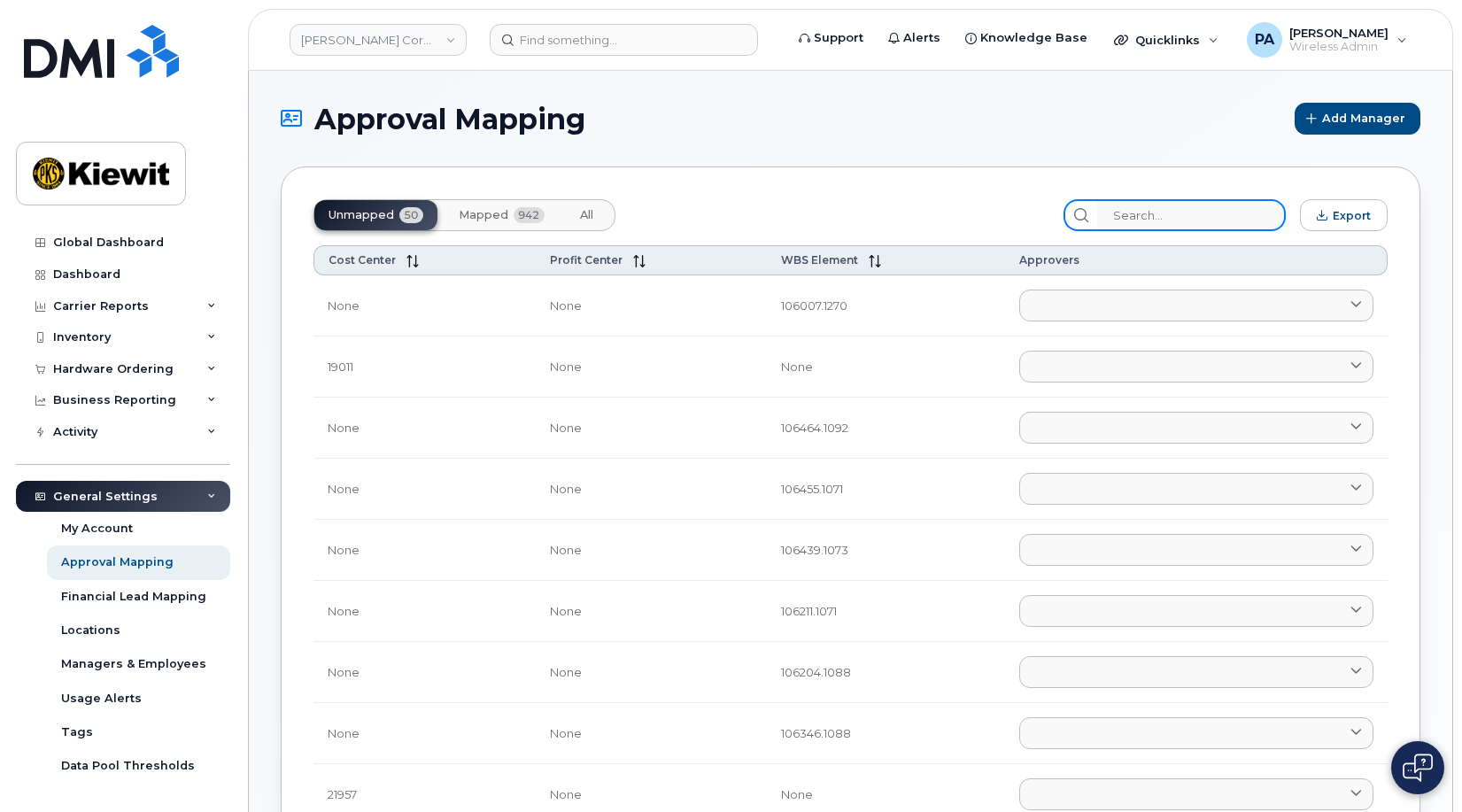
click at [1183, 209] on input "search" at bounding box center [1191, 215] width 189 height 32
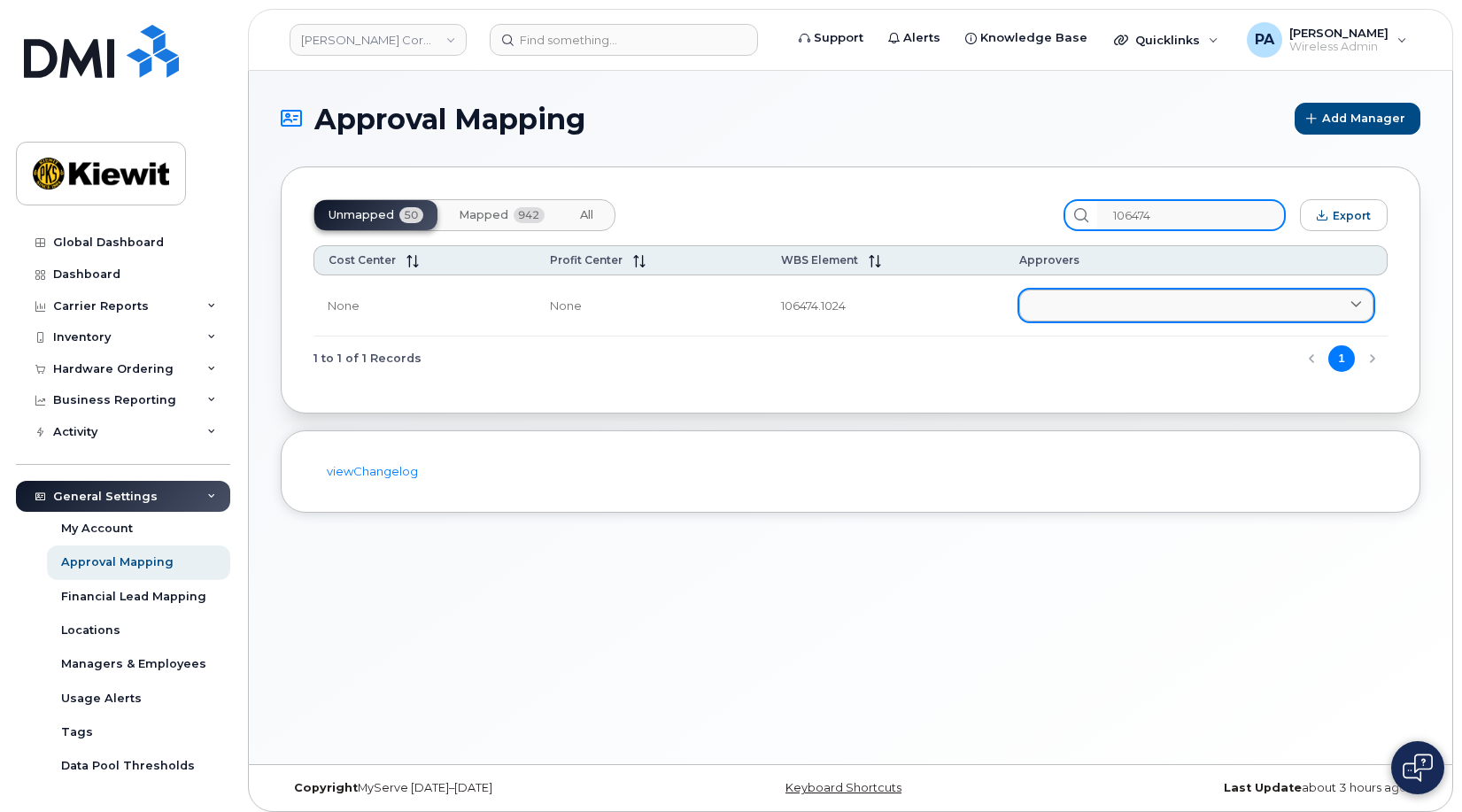
type input "106474"
click at [1140, 307] on link at bounding box center [1195, 306] width 354 height 32
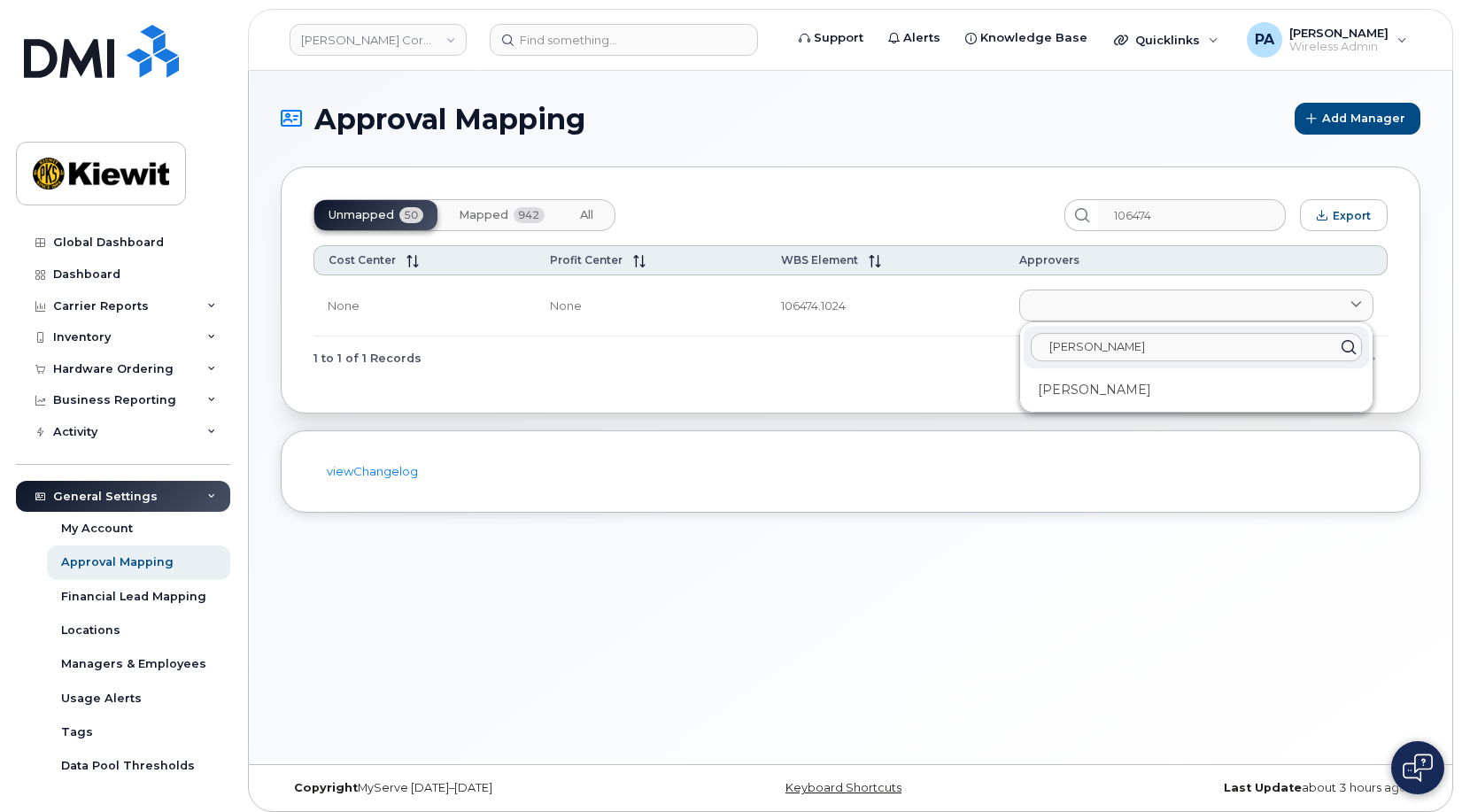
type input "Andrew Do"
click at [1104, 404] on div "Andrew Do Andrew Dow" at bounding box center [1195, 366] width 352 height 90
click at [1096, 394] on div "[PERSON_NAME]" at bounding box center [1195, 389] width 345 height 29
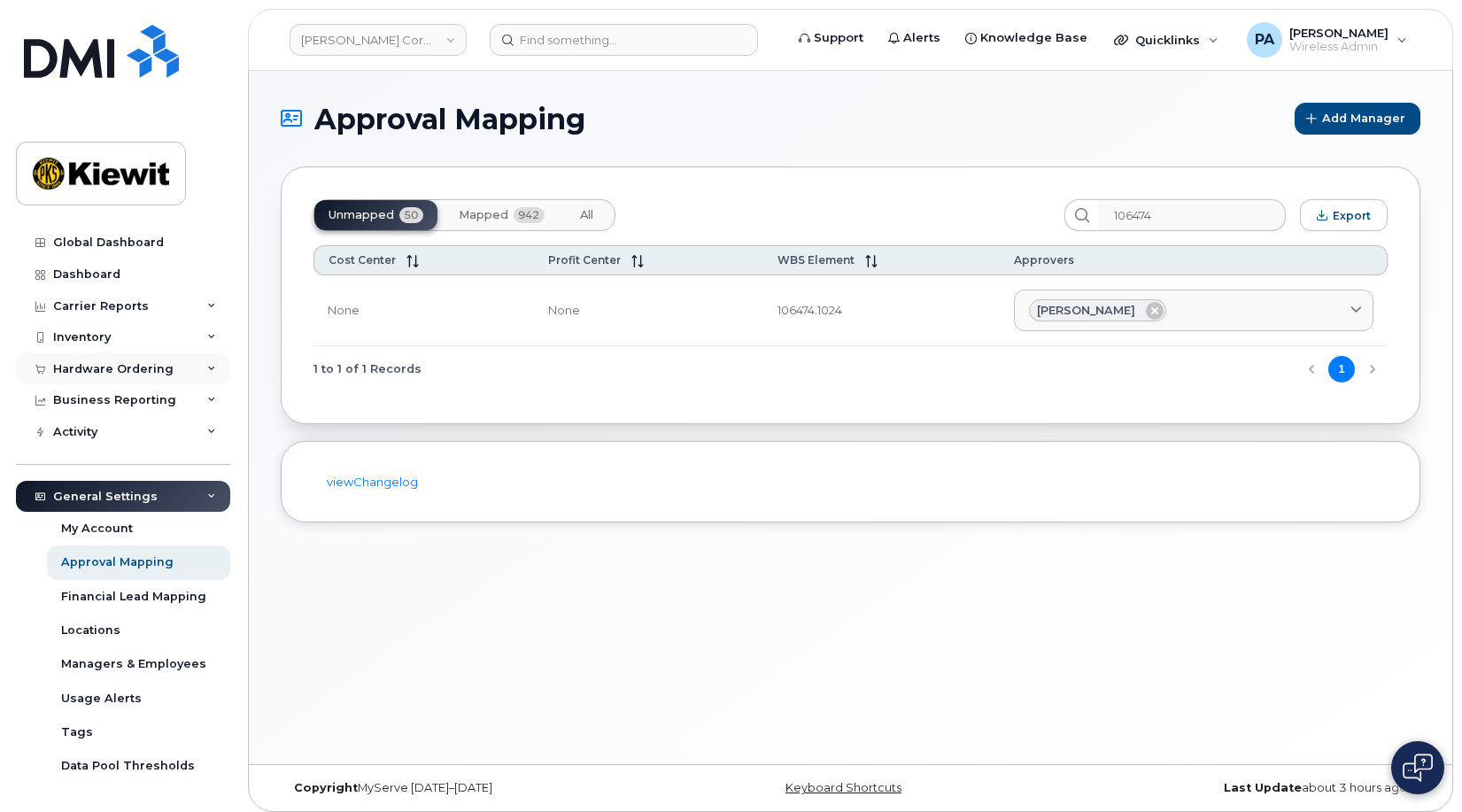
click at [99, 367] on div "Hardware Ordering" at bounding box center [113, 369] width 121 height 14
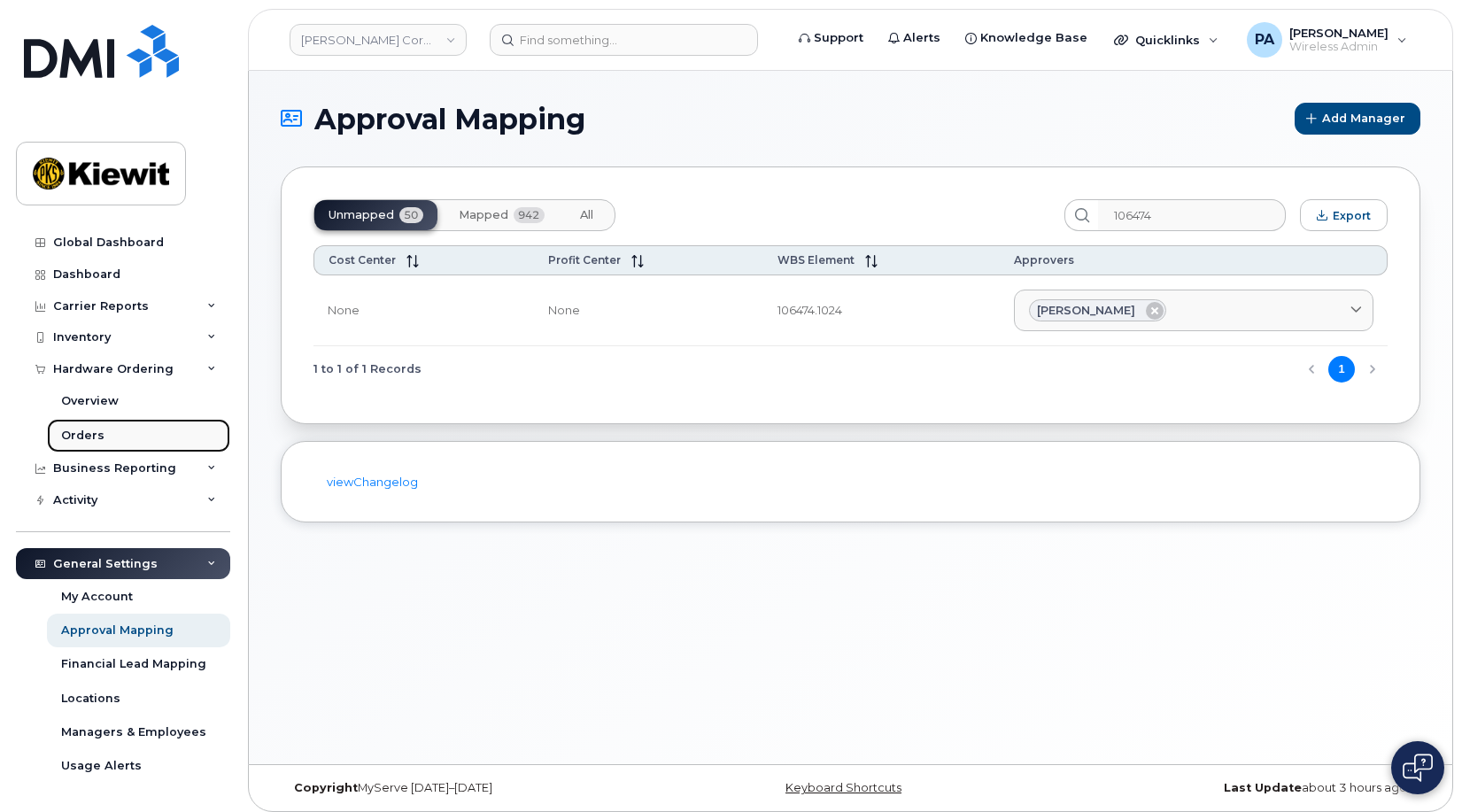
click at [87, 433] on div "Orders" at bounding box center [82, 435] width 43 height 16
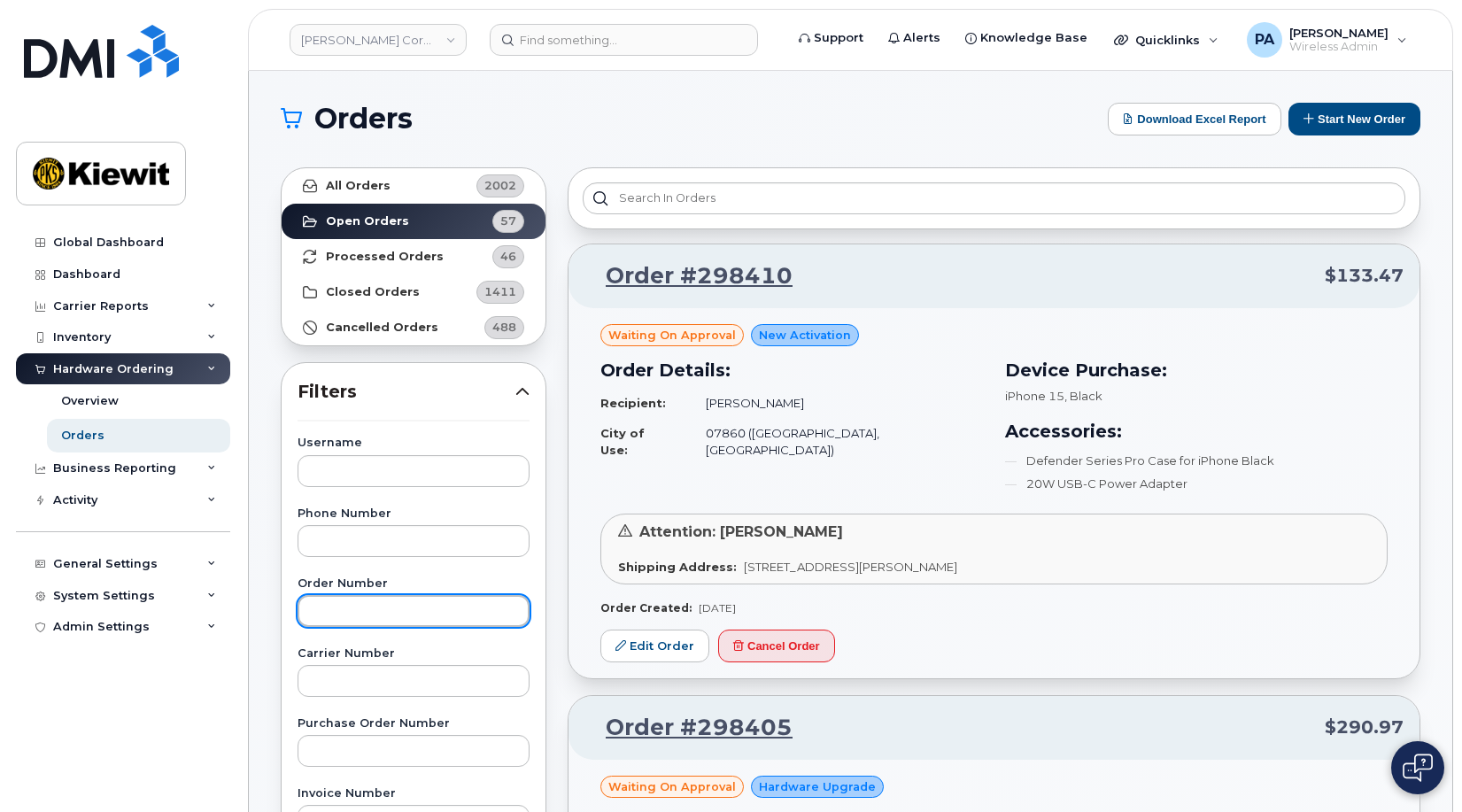
click at [348, 608] on input "text" at bounding box center [414, 611] width 232 height 32
type input "298402"
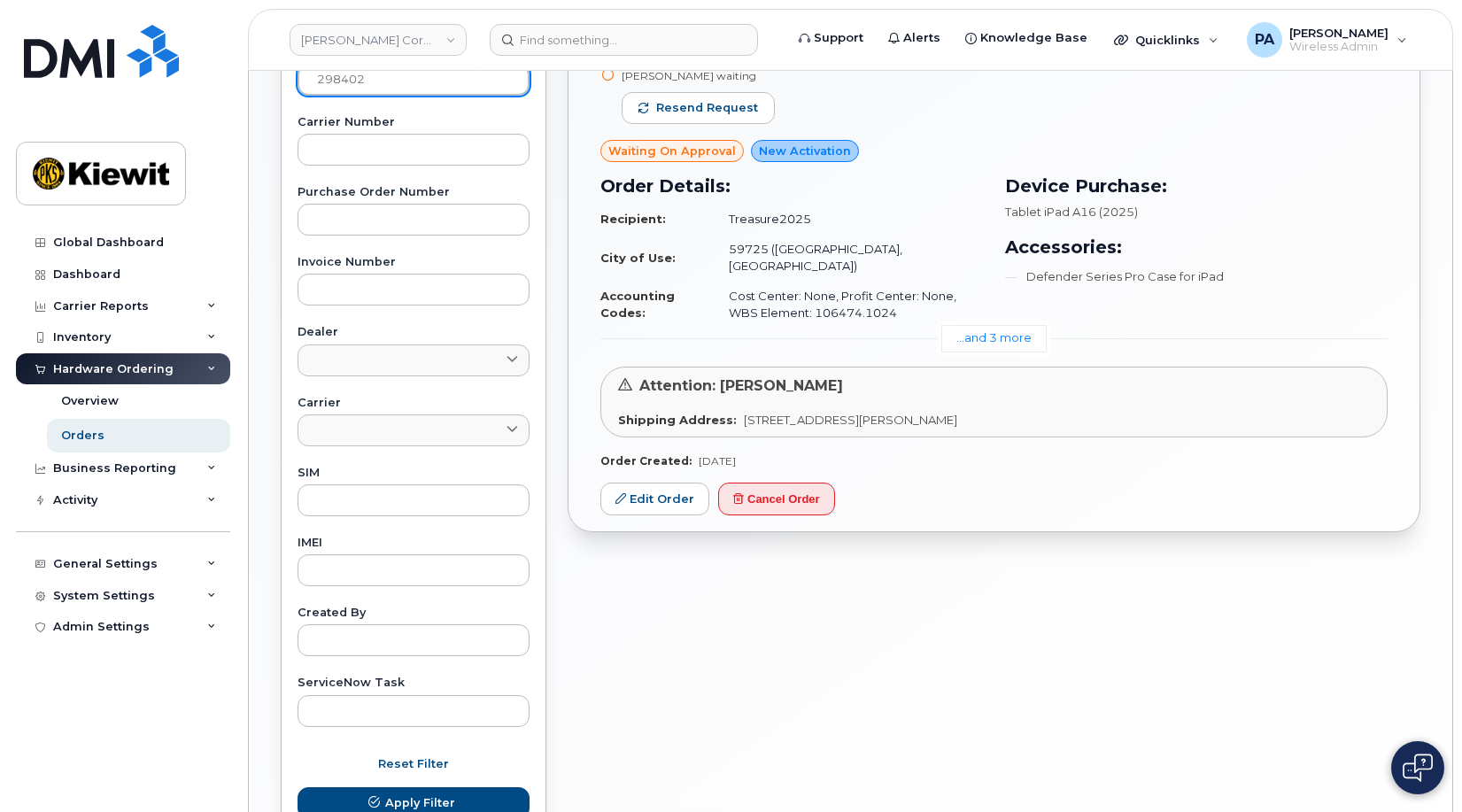
scroll to position [667, 0]
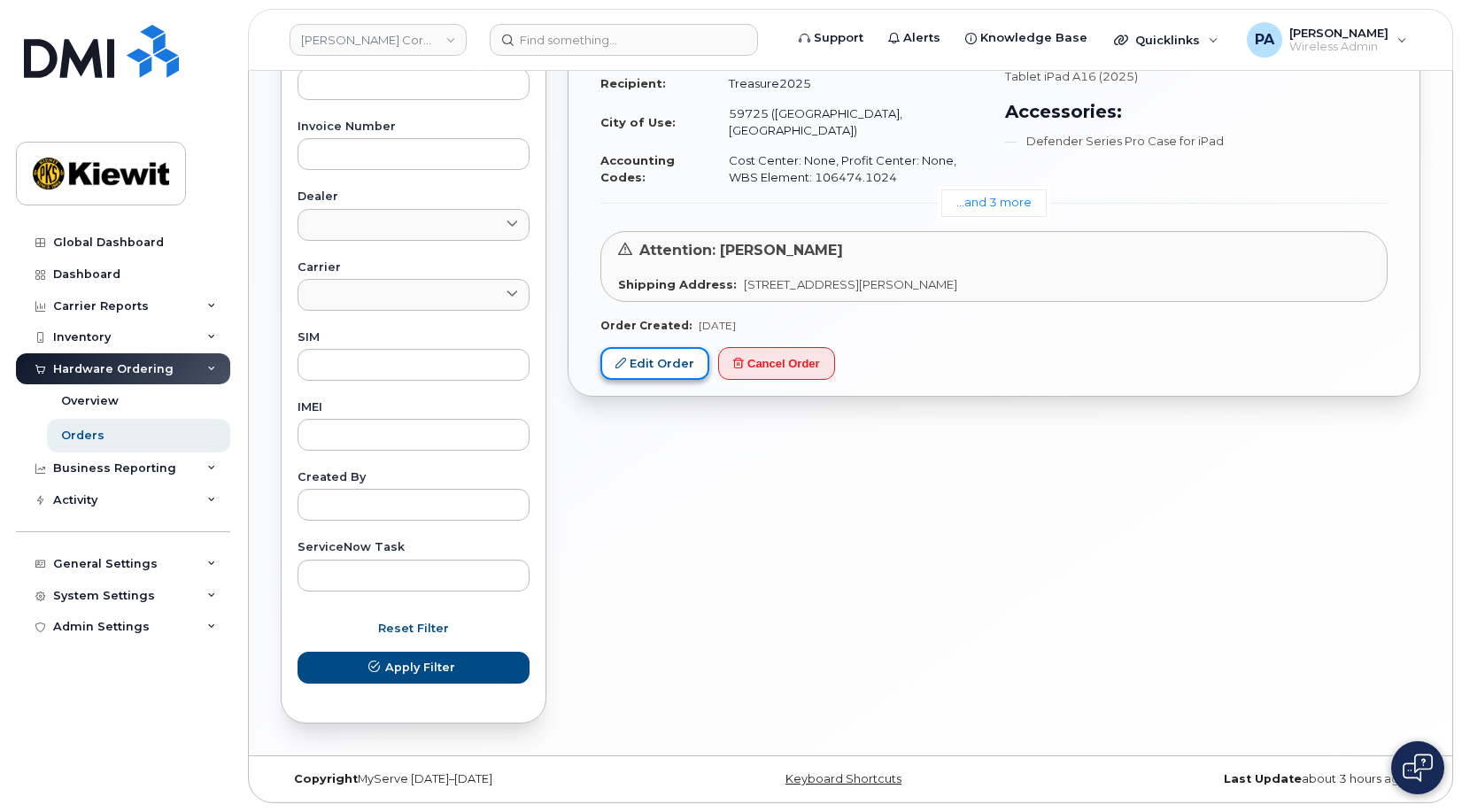
click at [645, 347] on link "Edit Order" at bounding box center [654, 363] width 109 height 33
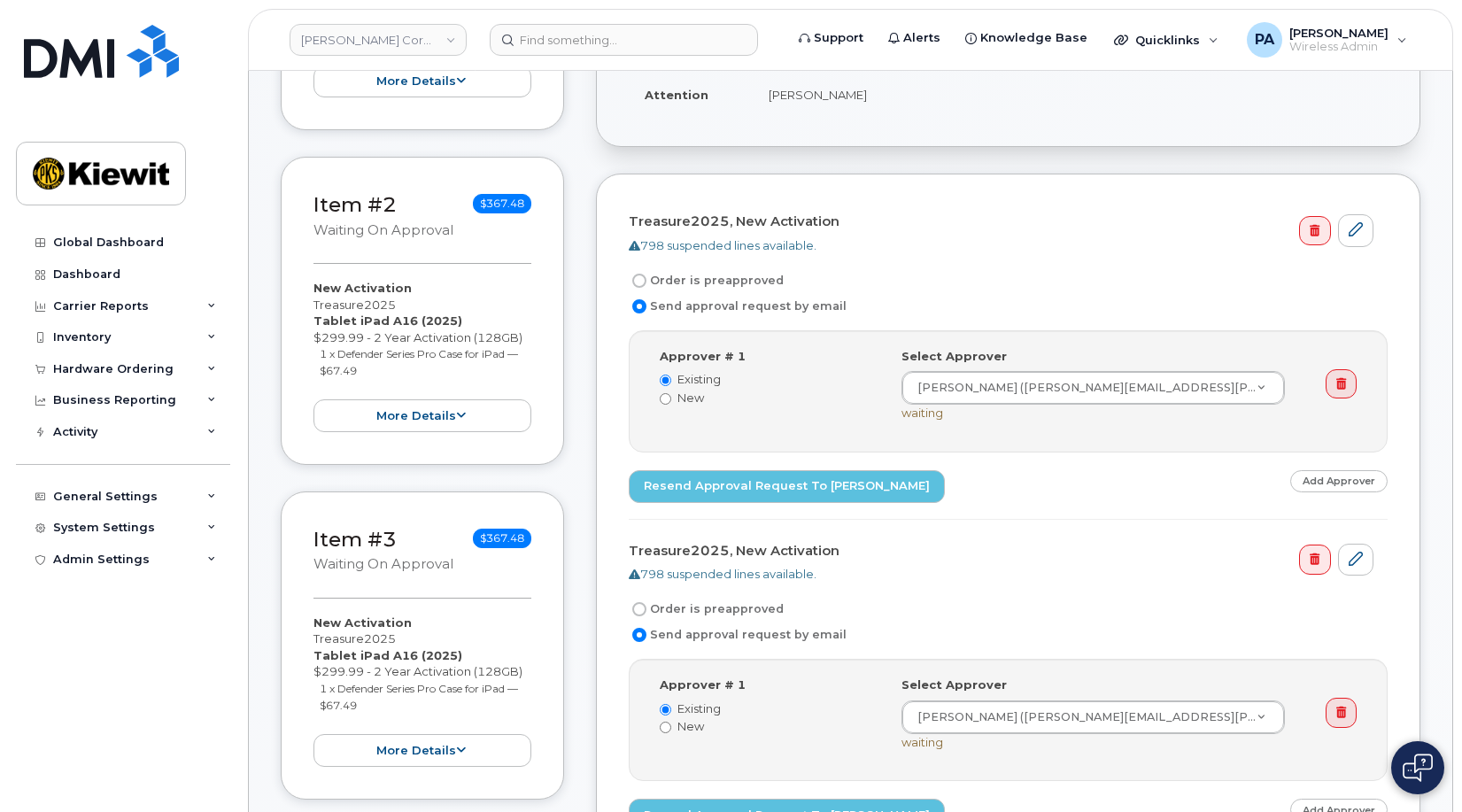
scroll to position [531, 0]
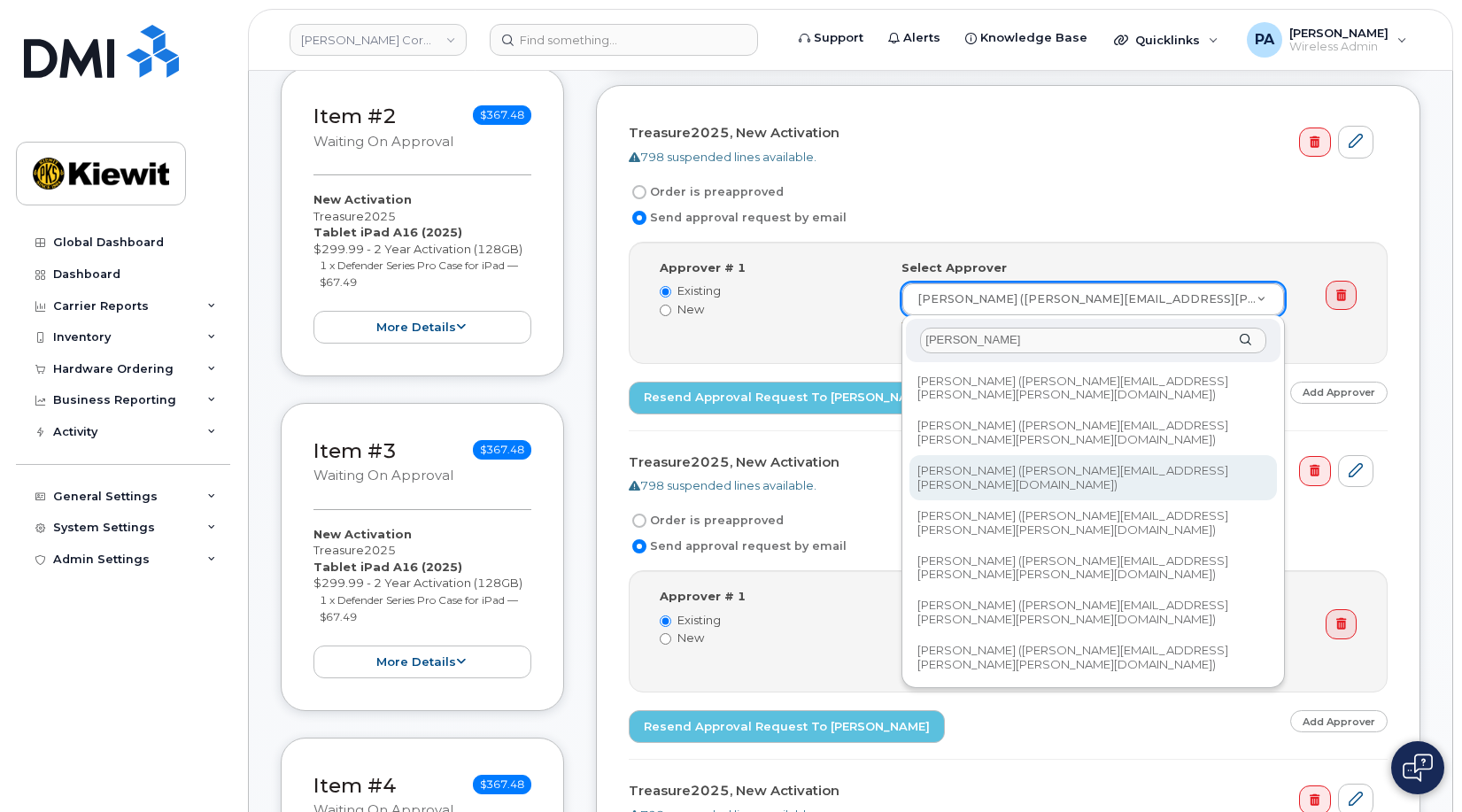
type input "andrew"
type input "2166279"
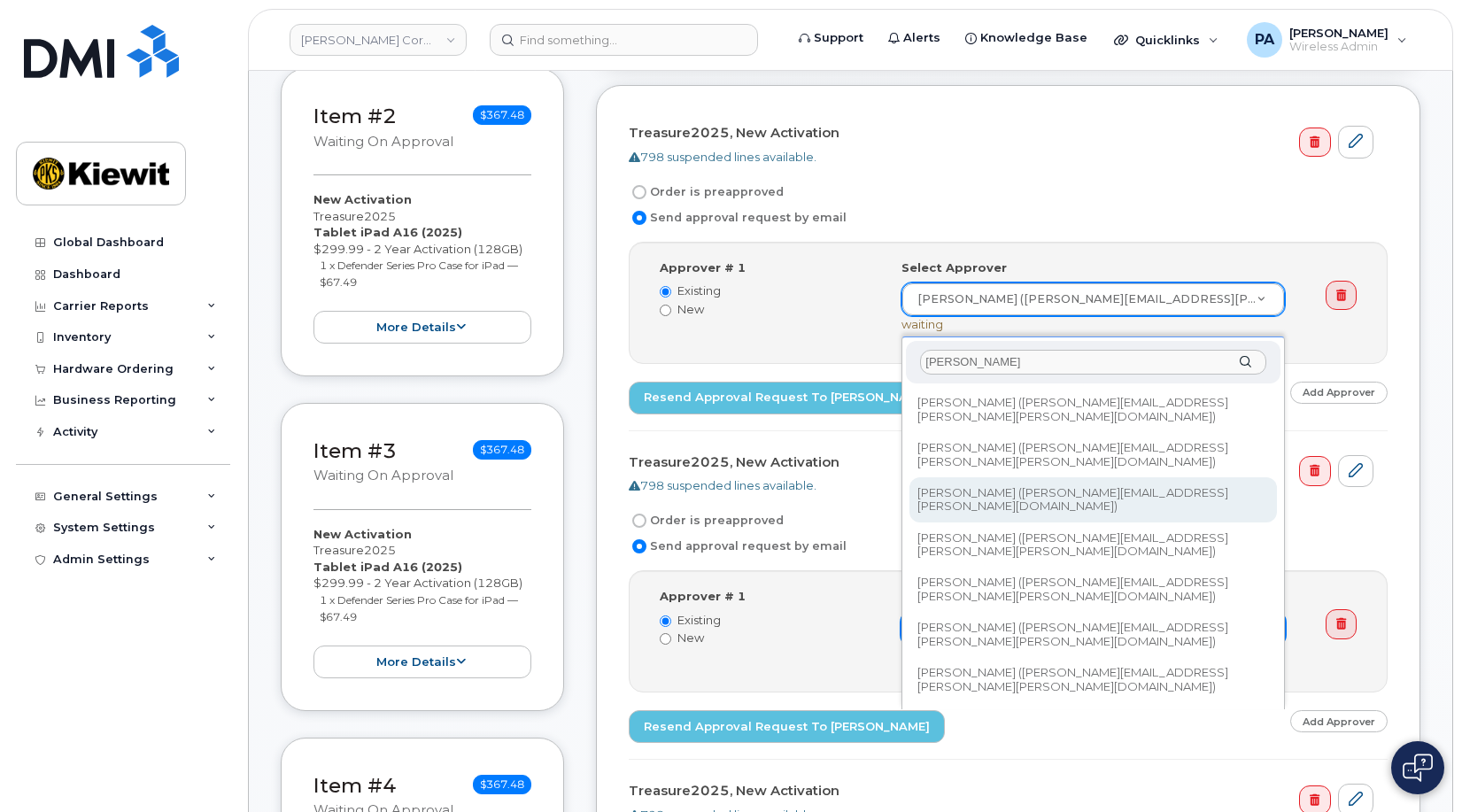
type input "andrew"
type input "2166279"
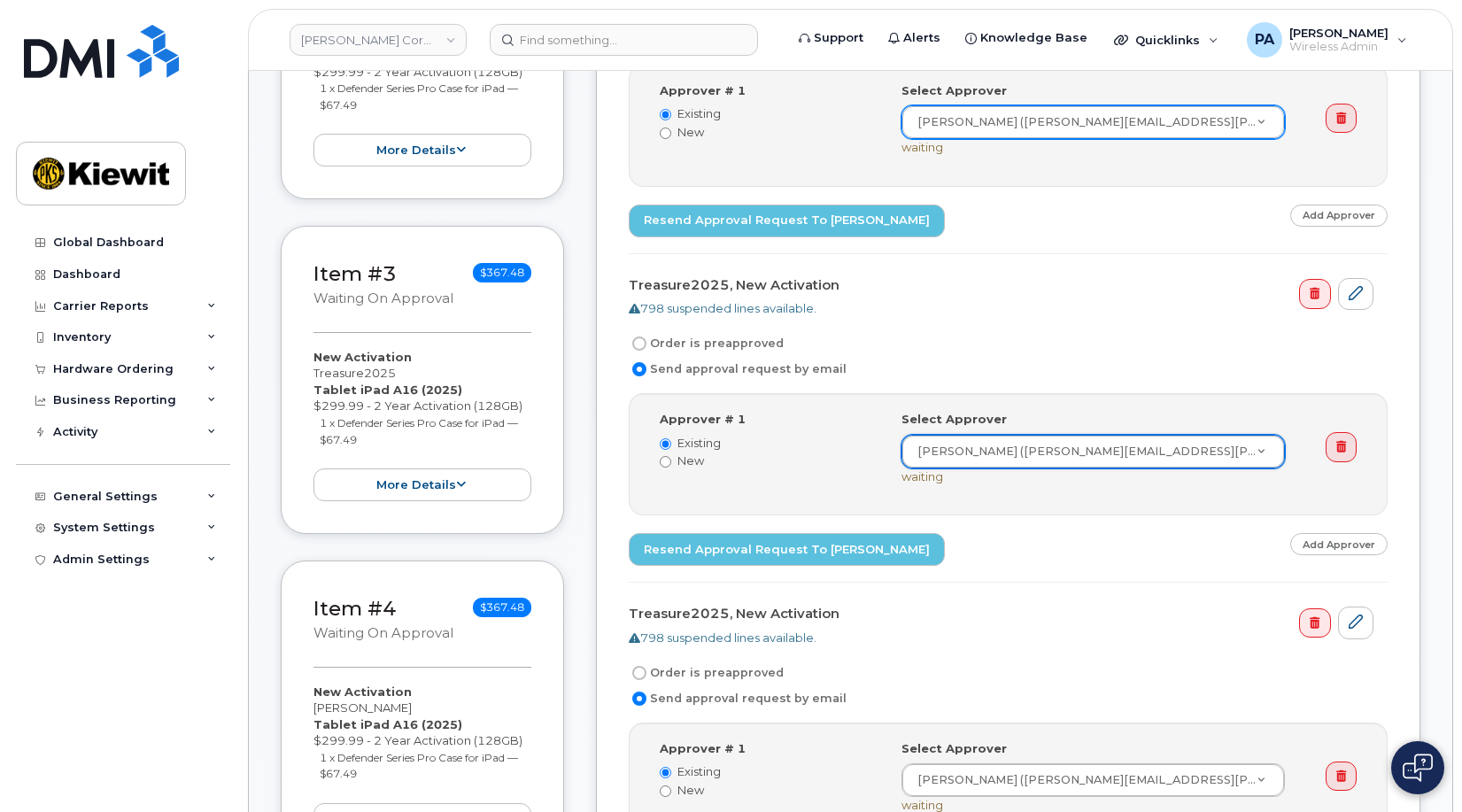
scroll to position [886, 0]
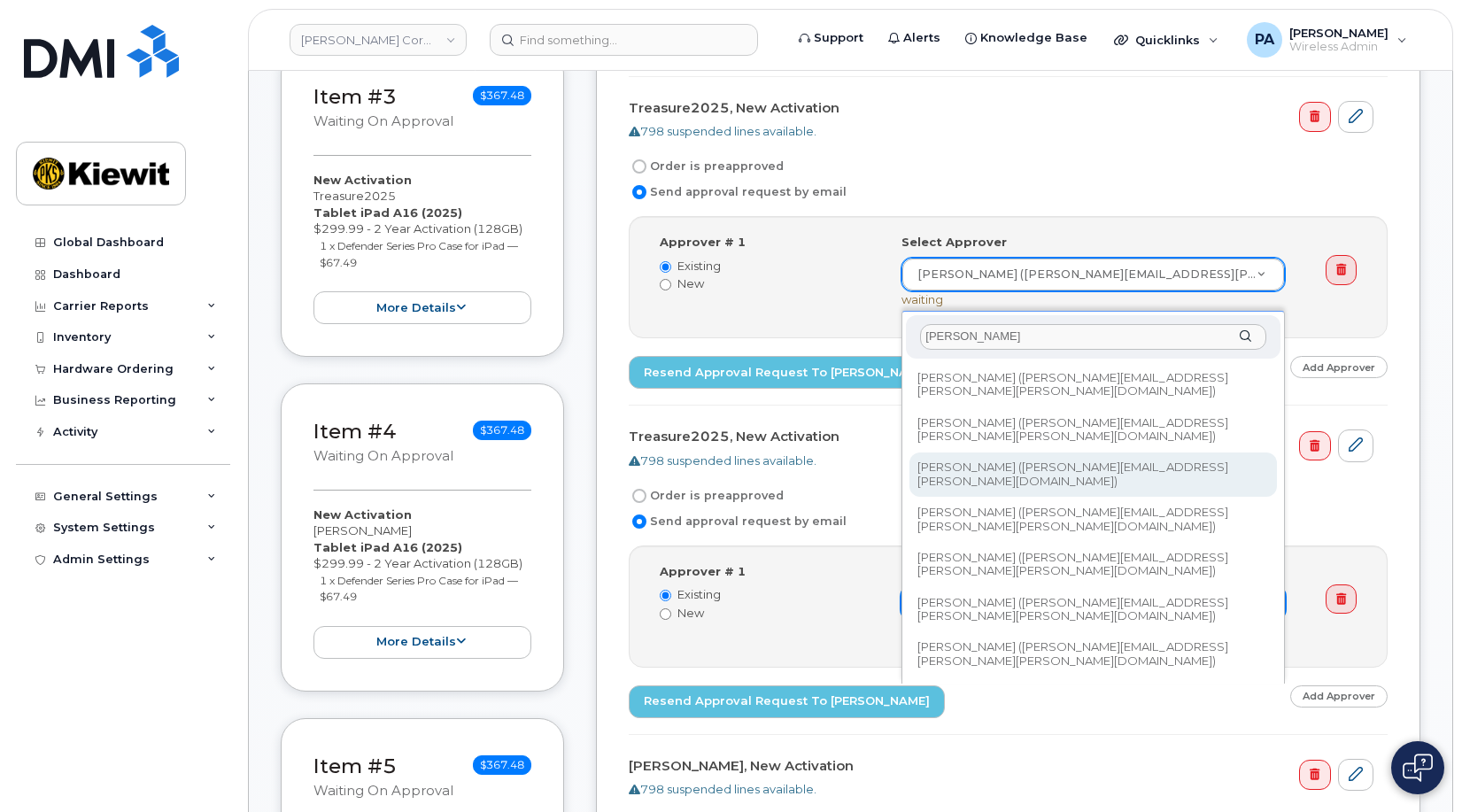
type input "andrew"
type input "2166279"
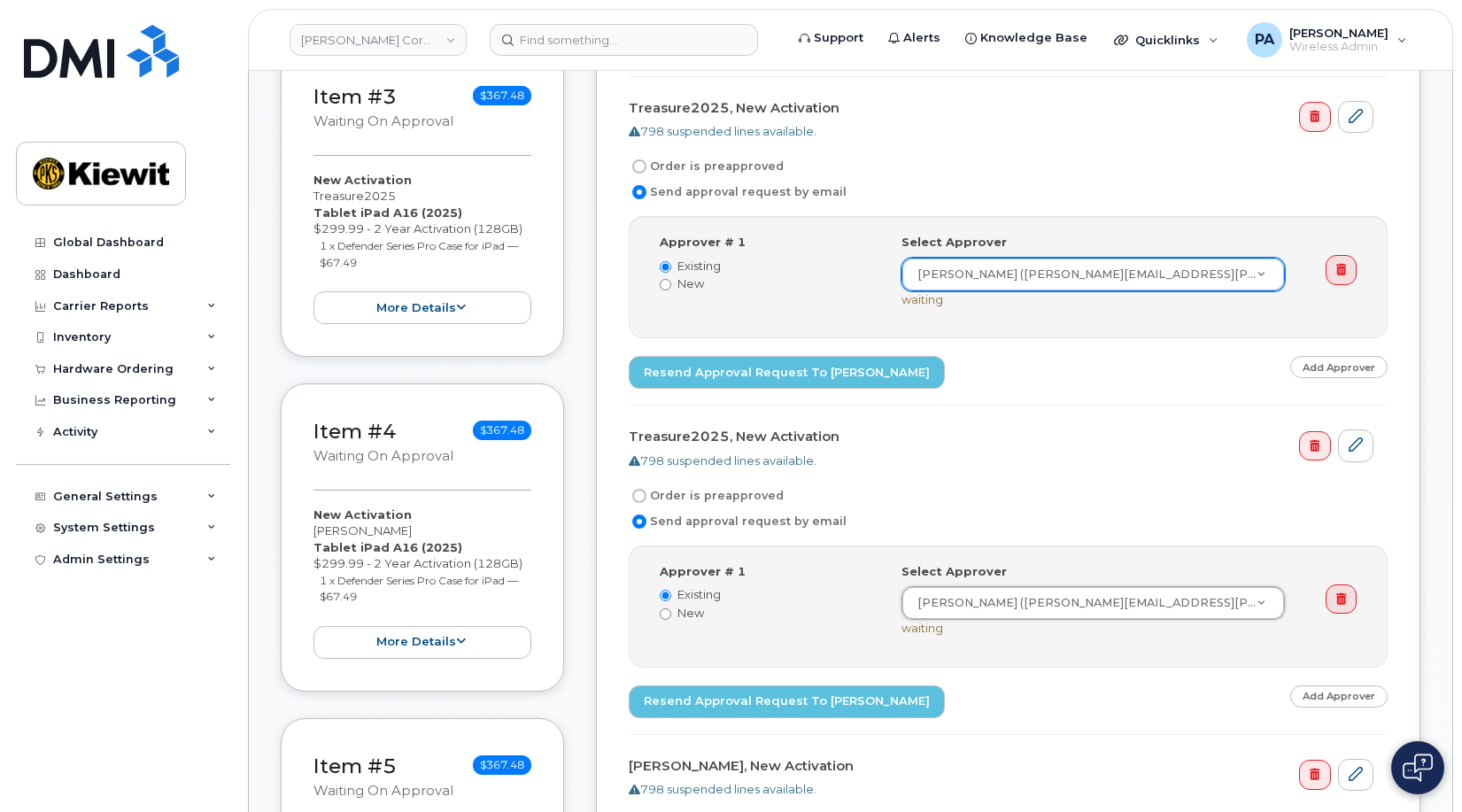
scroll to position [1239, 0]
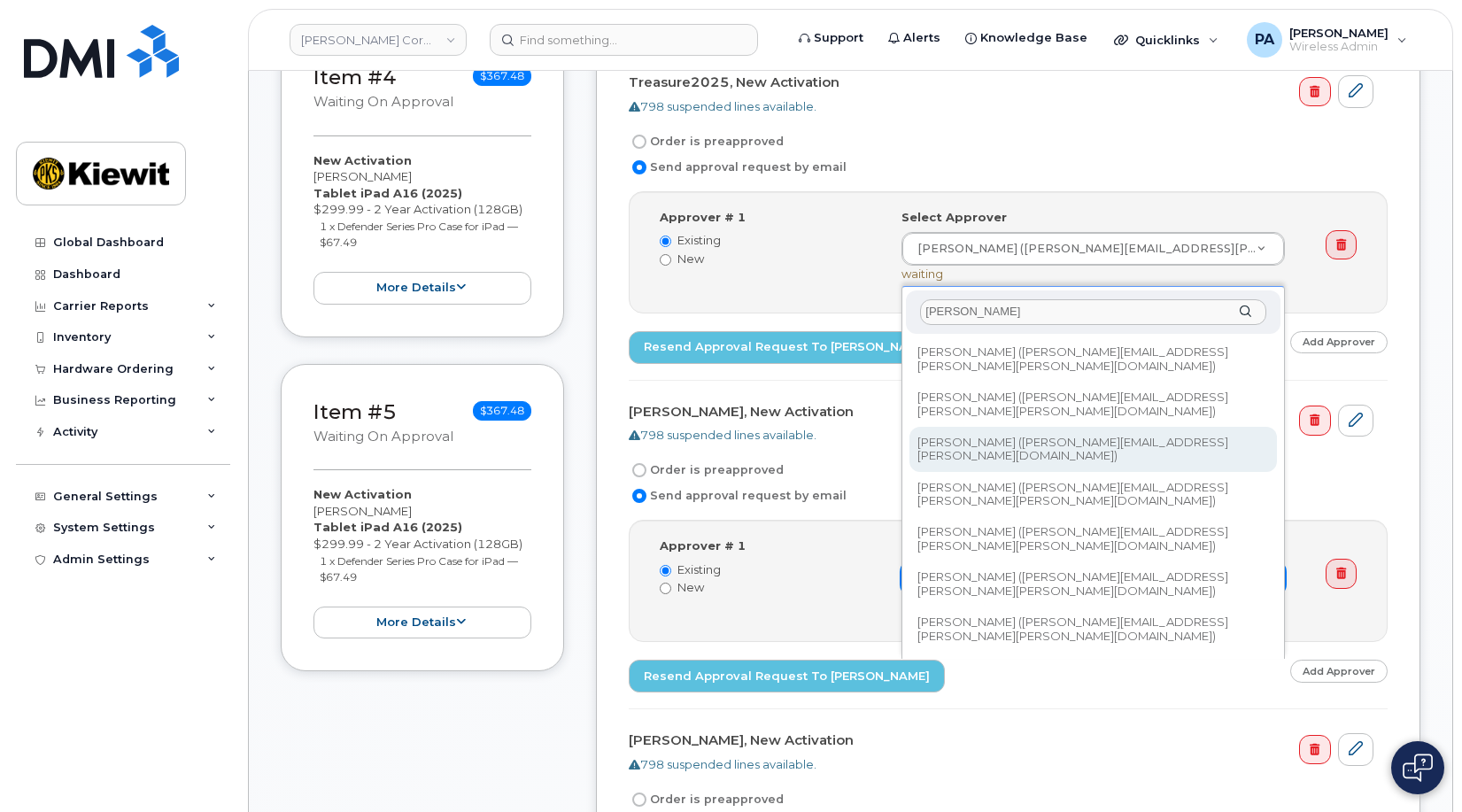
type input "andrew"
type input "2166279"
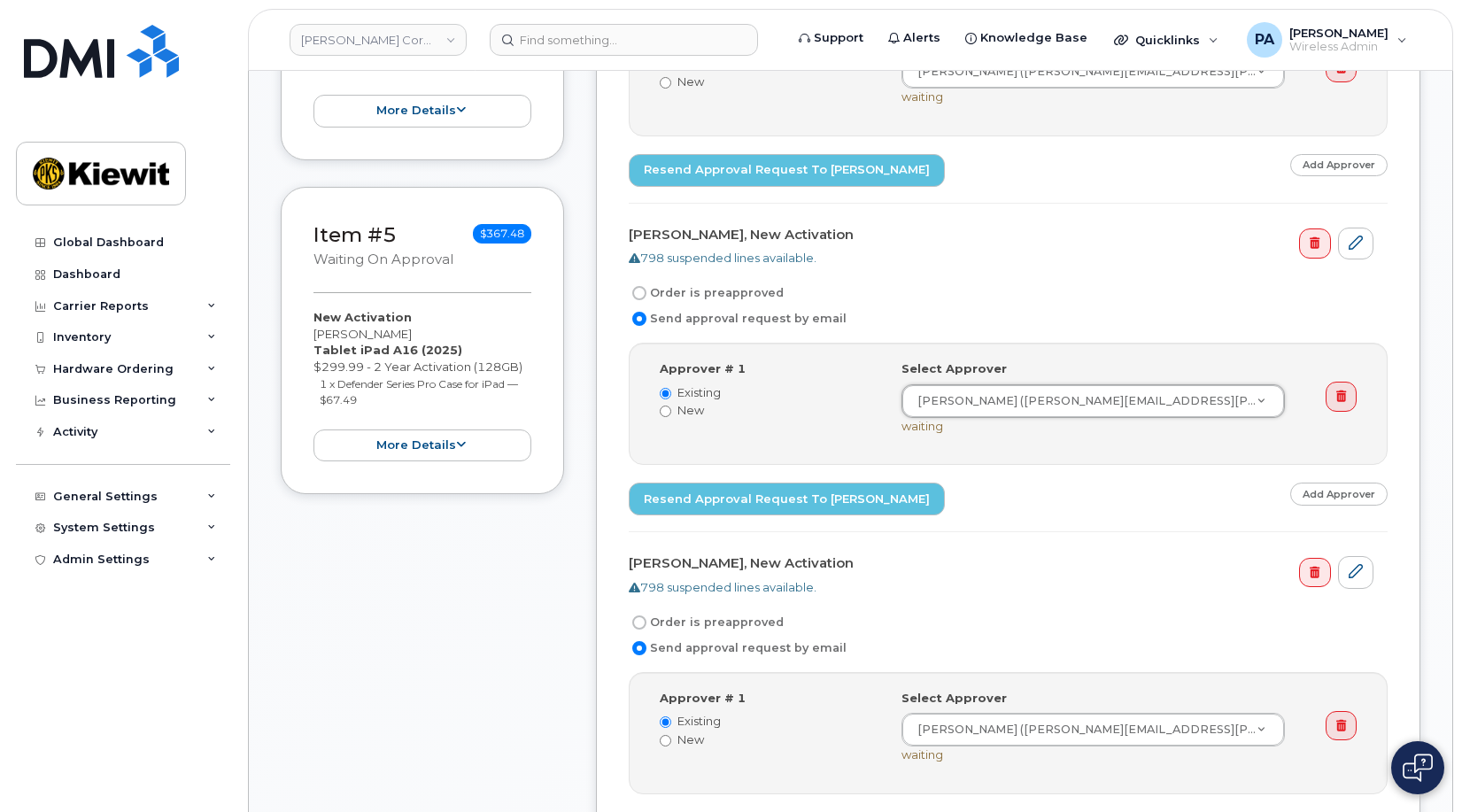
scroll to position [1504, 0]
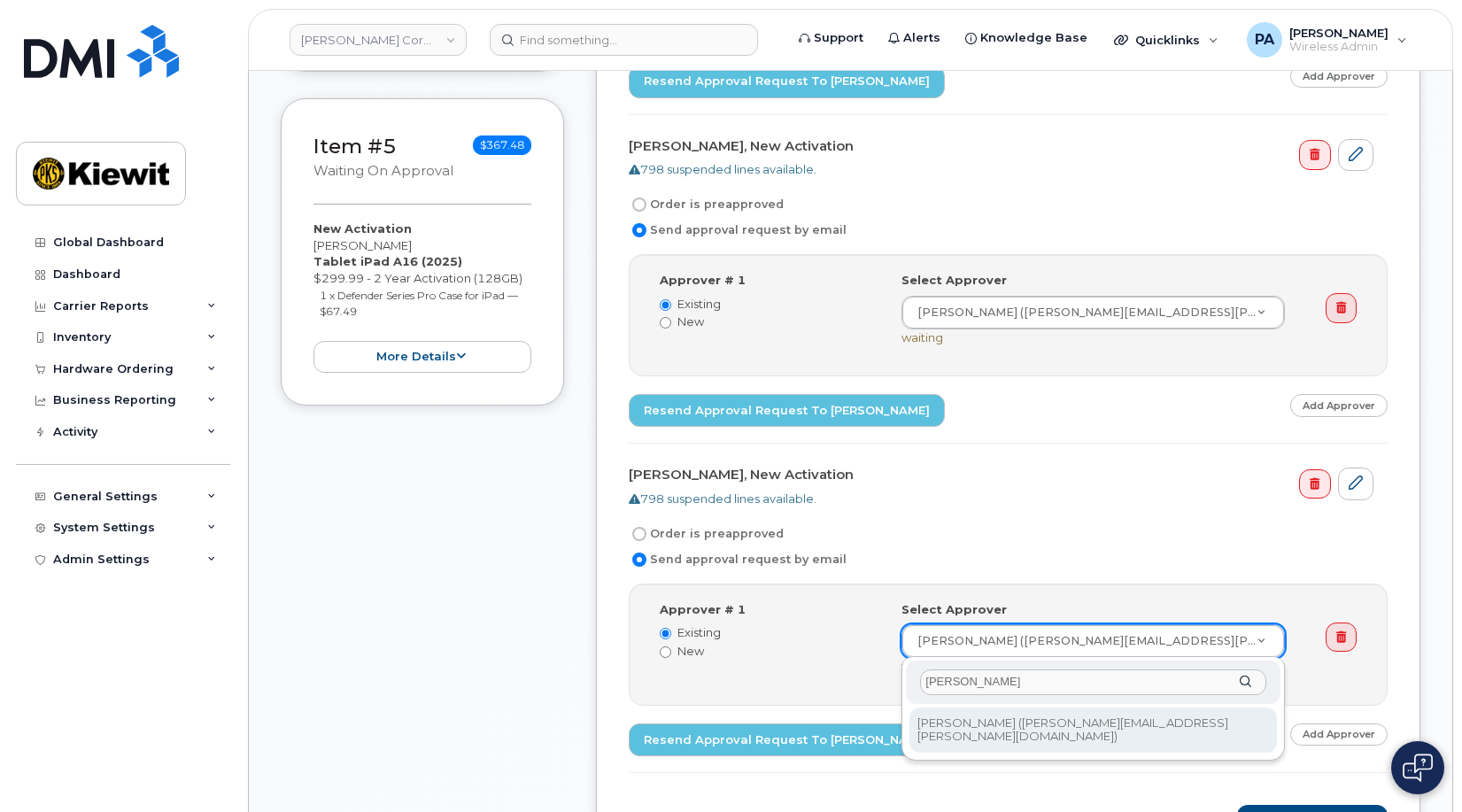
type input "andrew d"
type input "2166279"
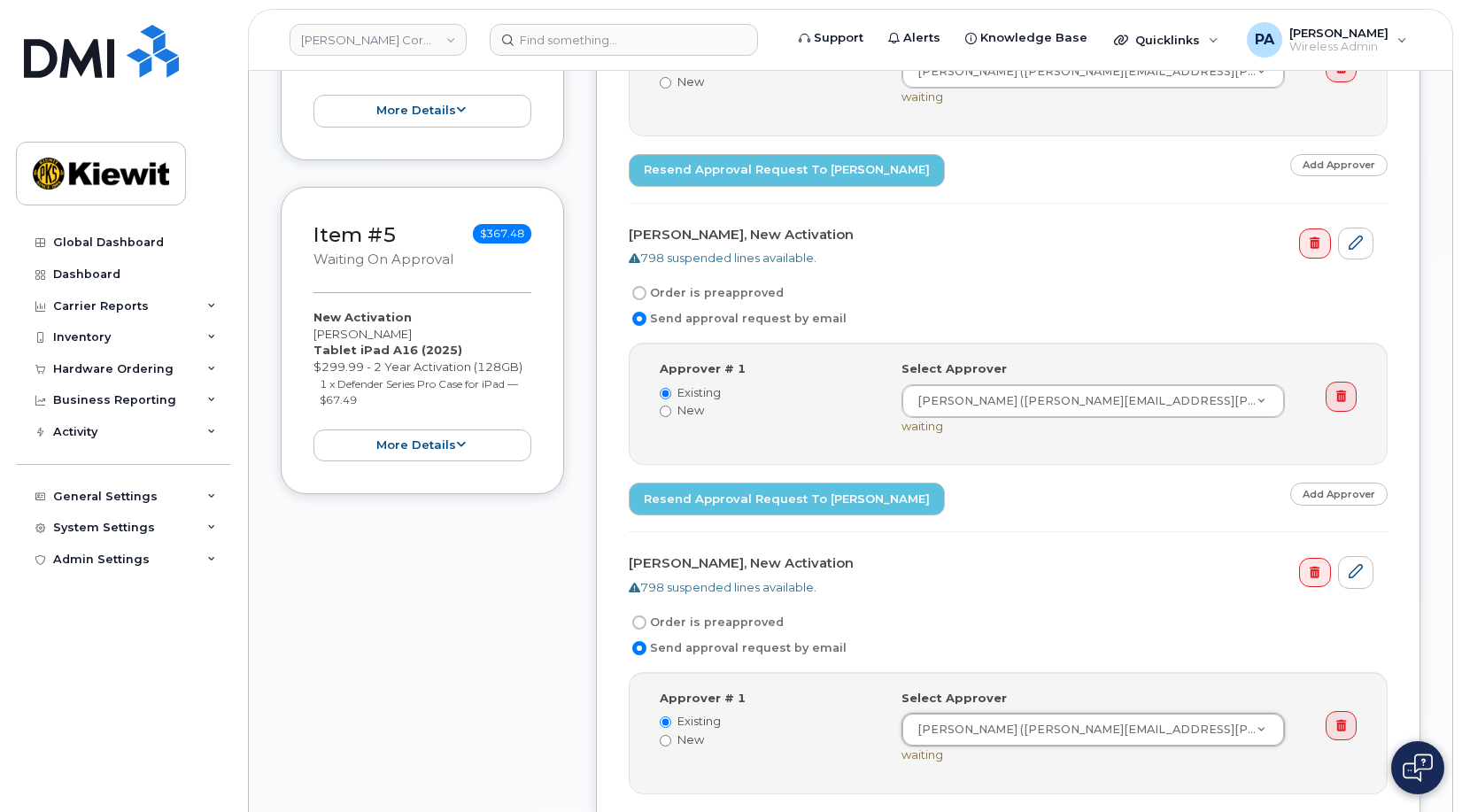
scroll to position [1948, 0]
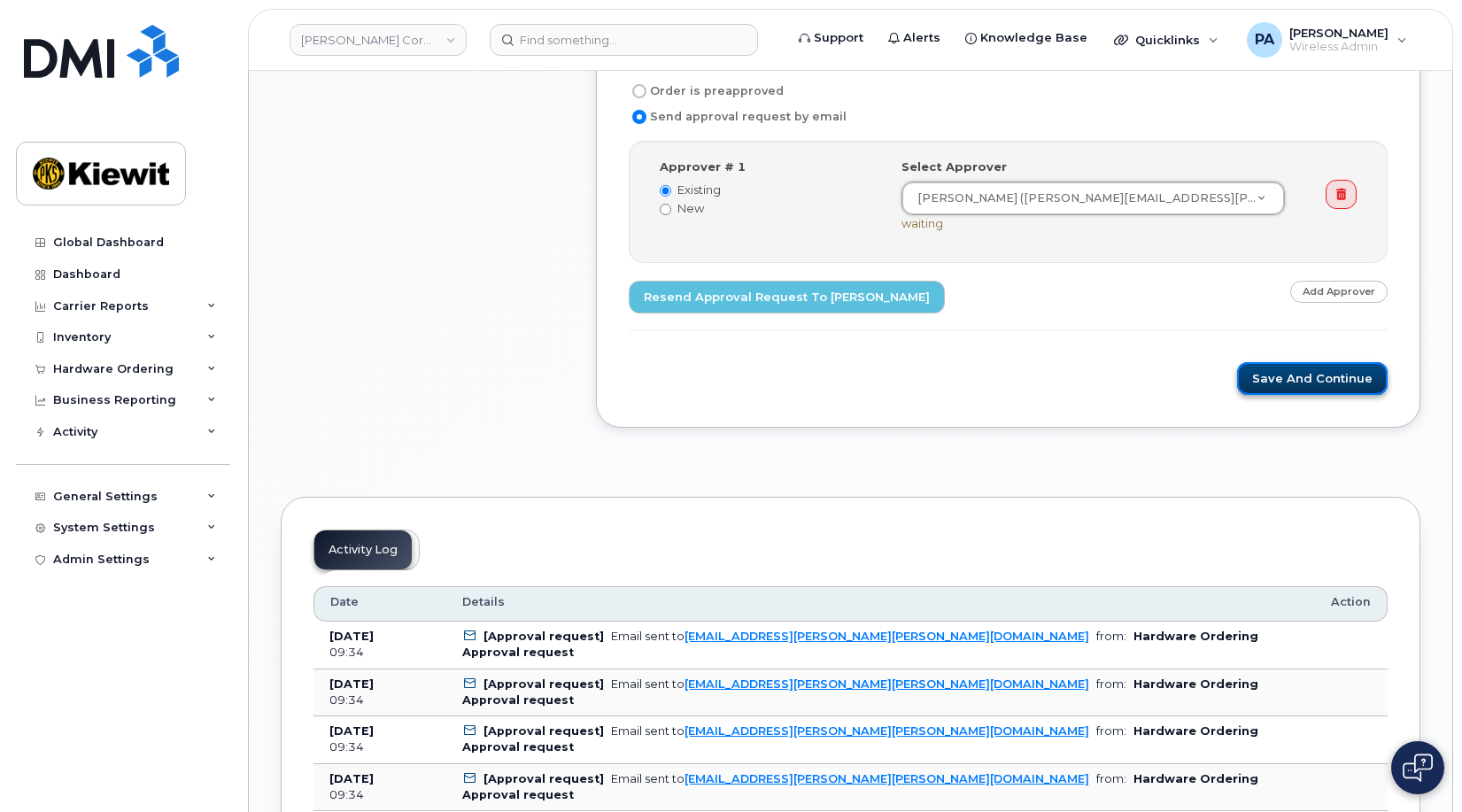
click at [1279, 376] on button "Save and Continue" at bounding box center [1312, 378] width 151 height 33
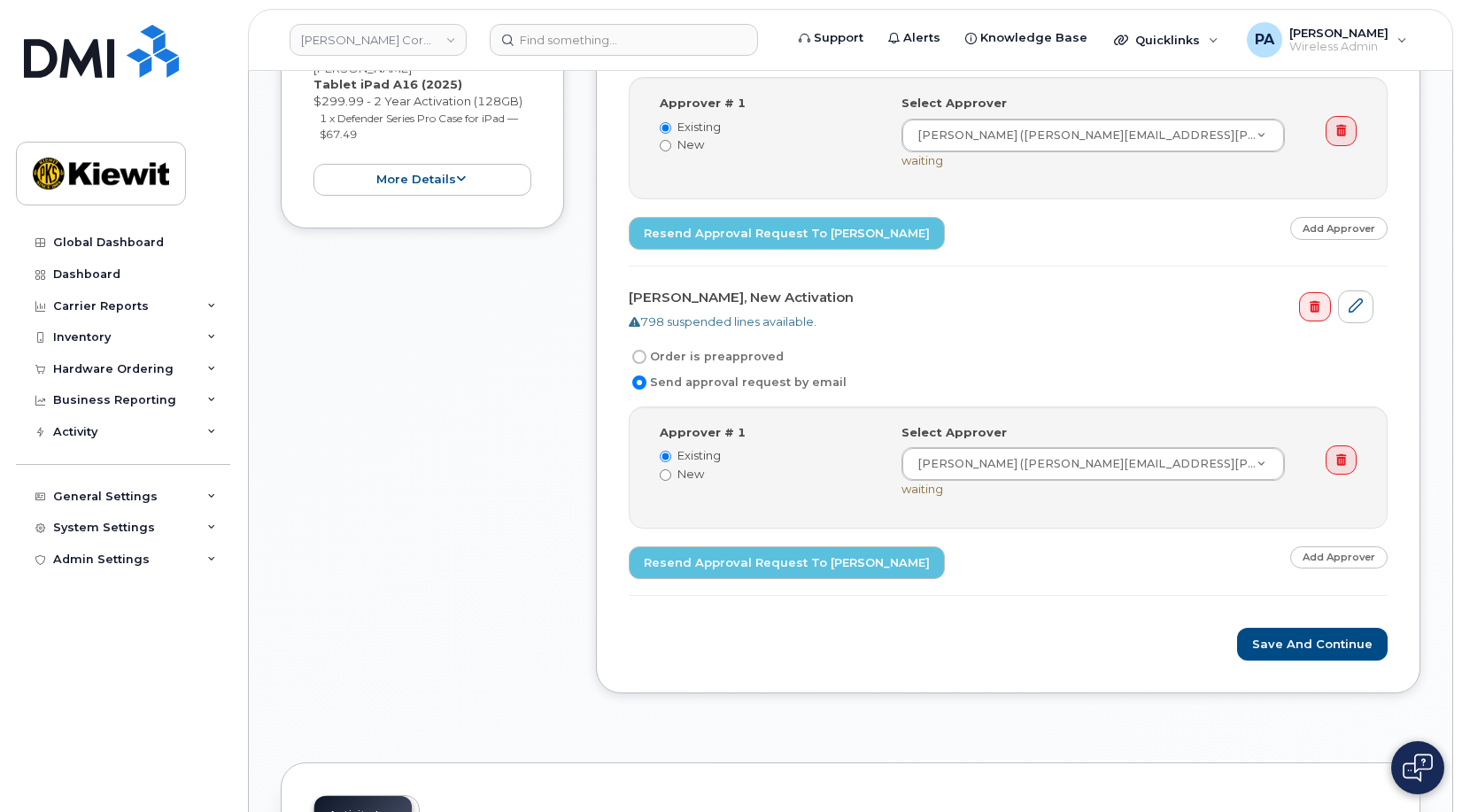
scroll to position [2213, 0]
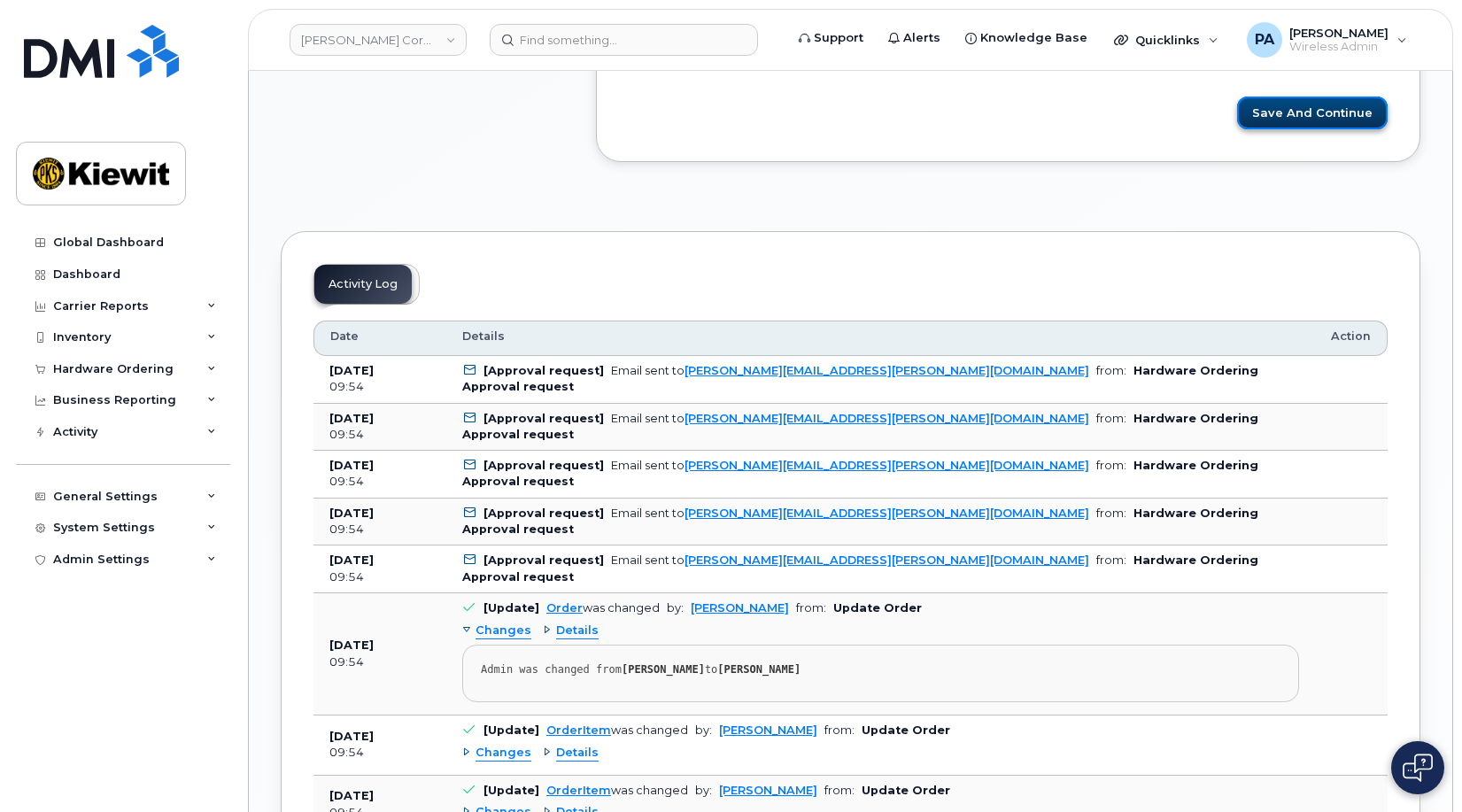
click at [1325, 109] on button "Save and Continue" at bounding box center [1312, 113] width 151 height 33
